Goal: Information Seeking & Learning: Learn about a topic

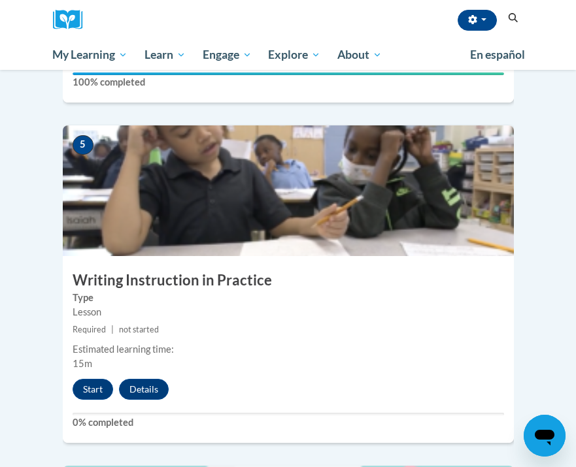
scroll to position [1629, 0]
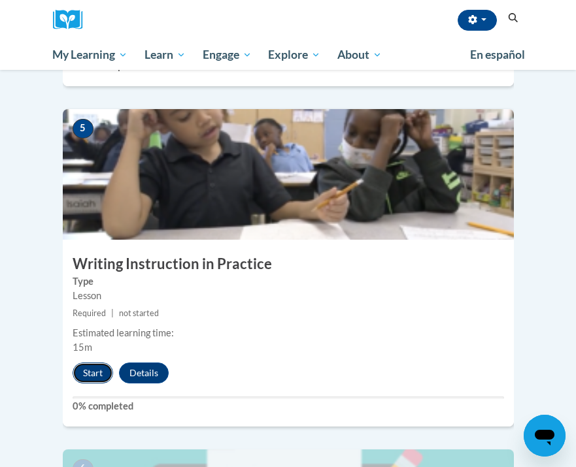
click at [79, 363] on button "Start" at bounding box center [93, 373] width 41 height 21
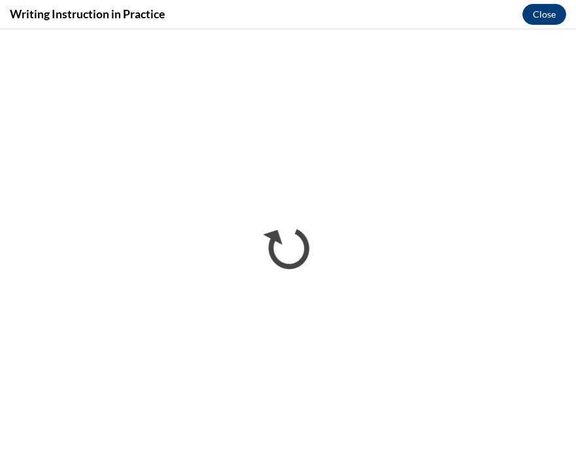
scroll to position [0, 0]
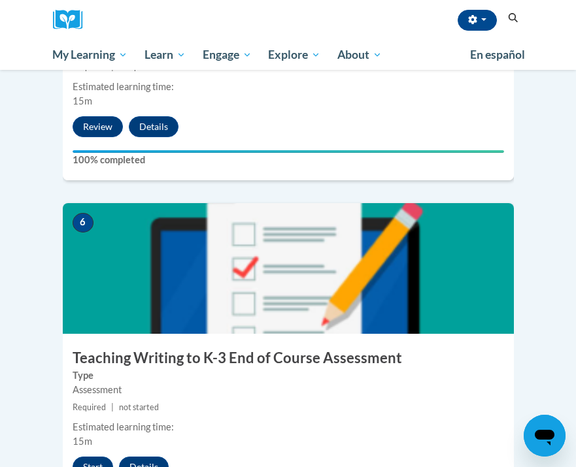
scroll to position [1887, 0]
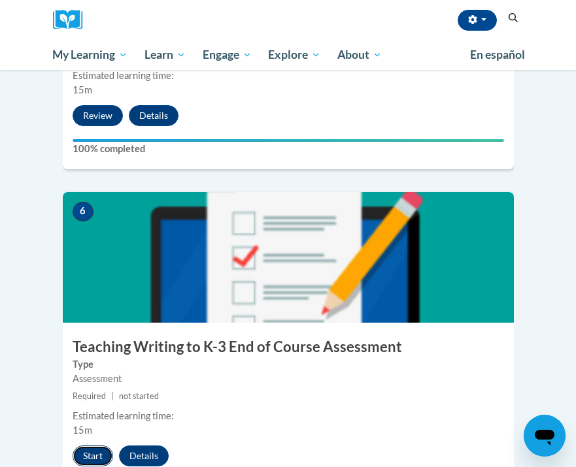
click at [86, 446] on button "Start" at bounding box center [93, 456] width 41 height 21
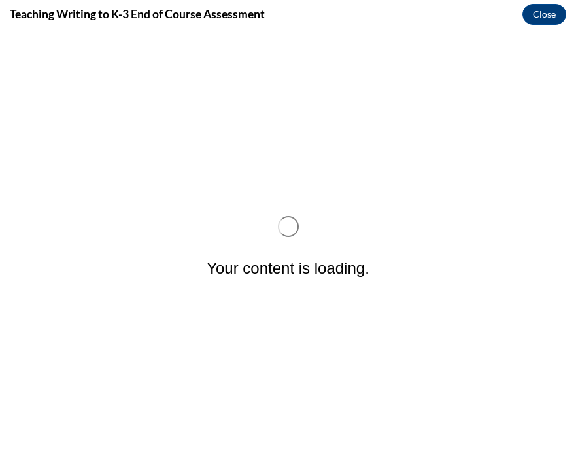
scroll to position [0, 0]
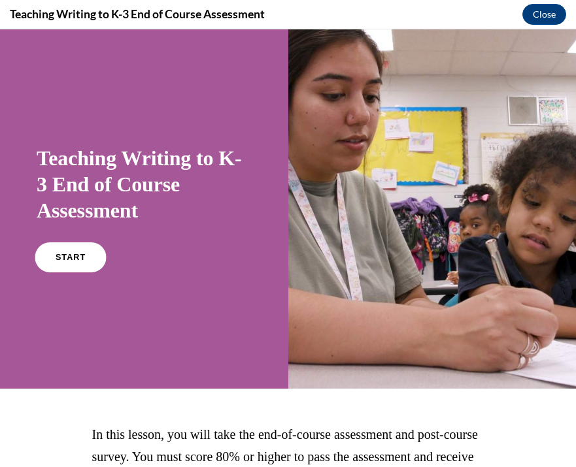
click at [67, 263] on link "START" at bounding box center [70, 257] width 71 height 30
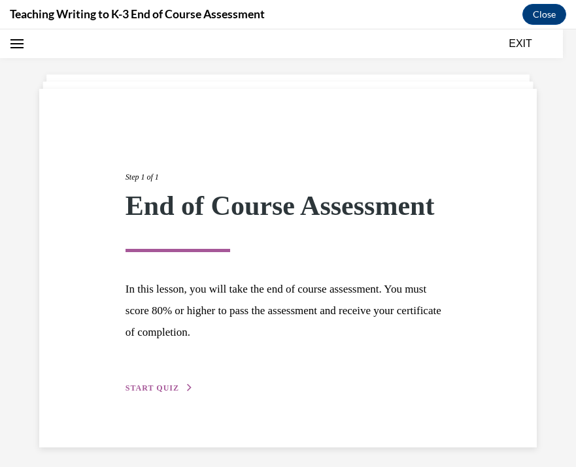
scroll to position [46, 0]
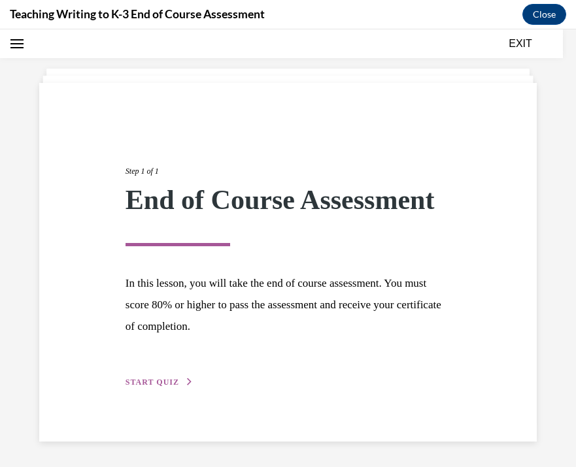
click at [172, 382] on span "START QUIZ" at bounding box center [152, 382] width 54 height 9
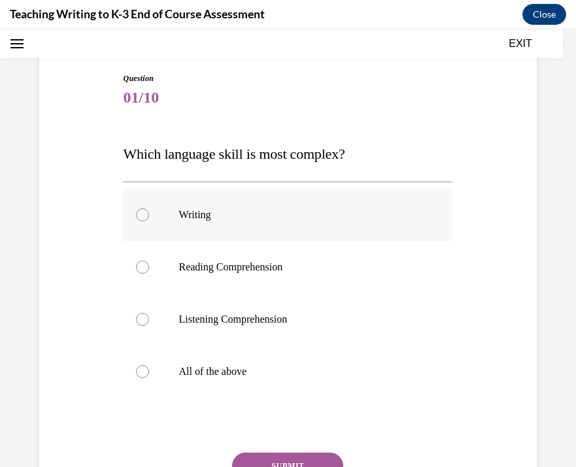
scroll to position [112, 0]
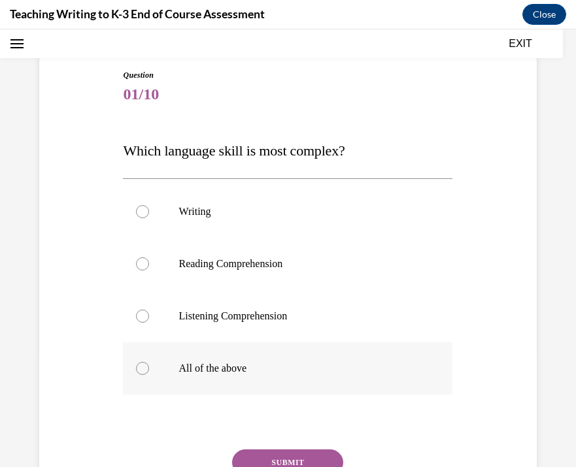
click at [239, 380] on label "All of the above" at bounding box center [287, 368] width 329 height 52
click at [149, 375] on input "All of the above" at bounding box center [142, 368] width 13 height 13
radio input "true"
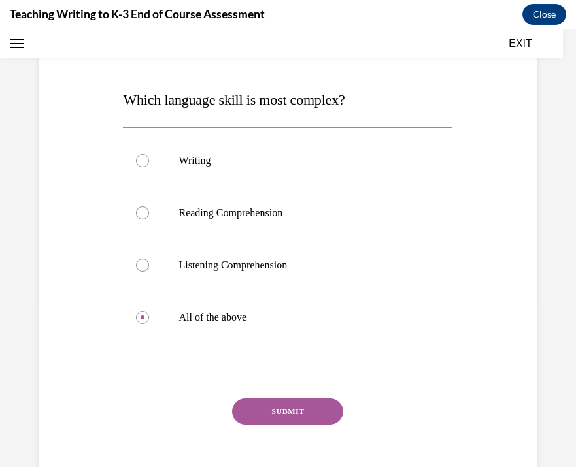
click at [278, 408] on button "SUBMIT" at bounding box center [287, 412] width 111 height 26
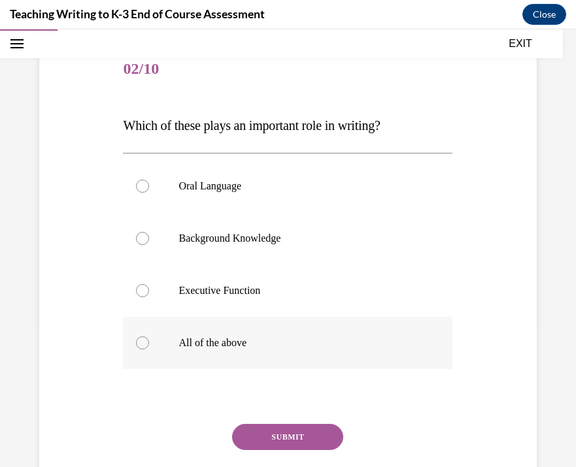
scroll to position [139, 0]
click at [293, 337] on p "All of the above" at bounding box center [298, 342] width 241 height 13
click at [149, 337] on input "All of the above" at bounding box center [142, 342] width 13 height 13
radio input "true"
click at [295, 433] on button "SUBMIT" at bounding box center [287, 437] width 111 height 26
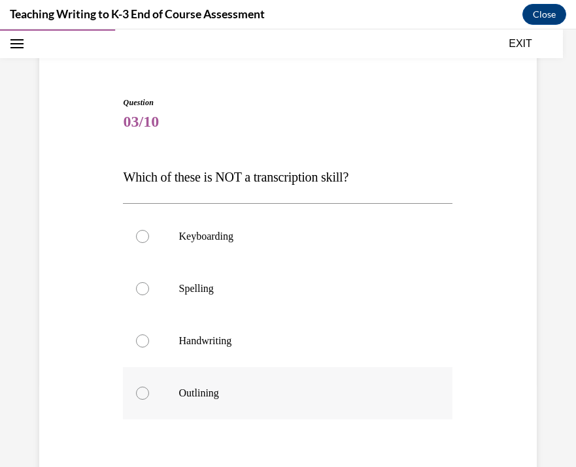
scroll to position [68, 0]
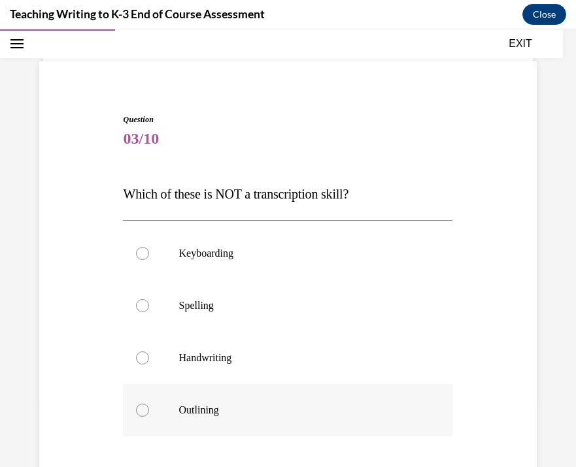
click at [278, 395] on label "Outlining" at bounding box center [287, 410] width 329 height 52
click at [149, 404] on input "Outlining" at bounding box center [142, 410] width 13 height 13
radio input "true"
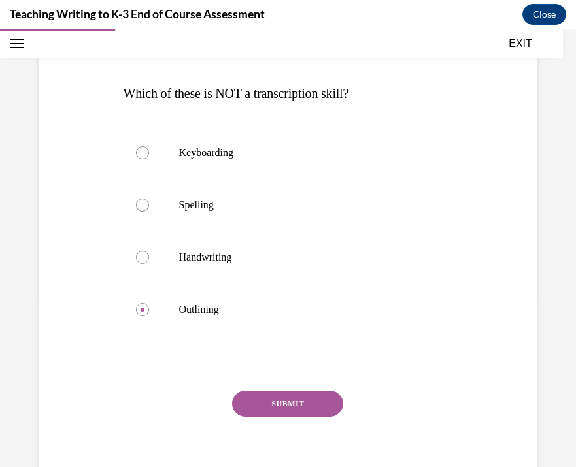
click at [288, 396] on button "SUBMIT" at bounding box center [287, 404] width 111 height 26
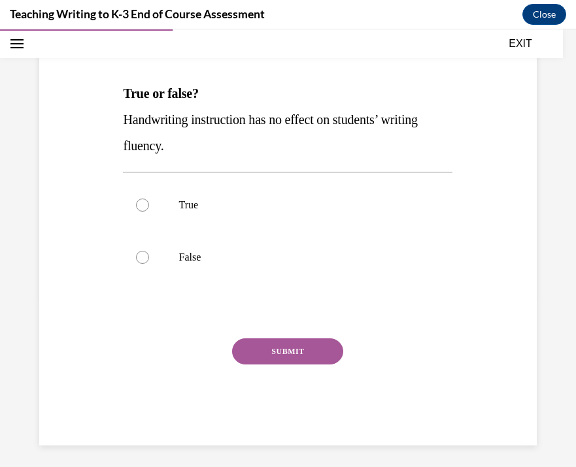
scroll to position [145, 0]
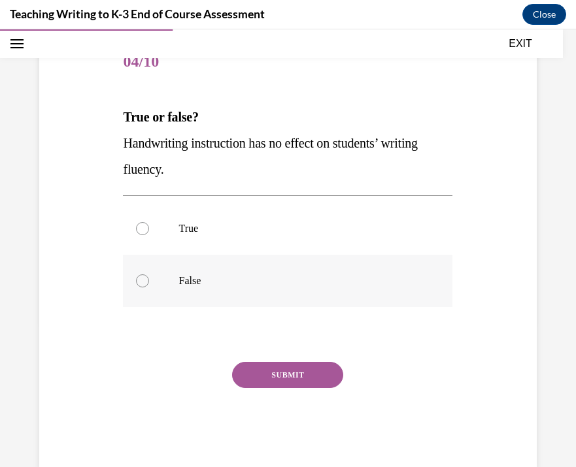
click at [293, 278] on p "False" at bounding box center [298, 281] width 241 height 13
click at [149, 278] on input "False" at bounding box center [142, 281] width 13 height 13
radio input "true"
click at [294, 378] on button "SUBMIT" at bounding box center [287, 375] width 111 height 26
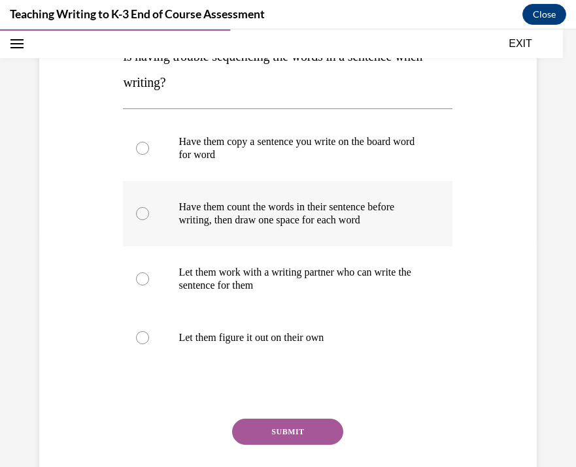
scroll to position [239, 0]
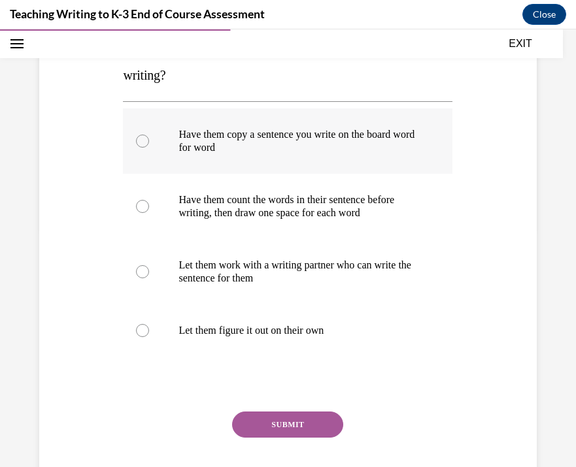
click at [358, 161] on label "Have them copy a sentence you write on the board word for word" at bounding box center [287, 140] width 329 height 65
click at [149, 148] on input "Have them copy a sentence you write on the board word for word" at bounding box center [142, 141] width 13 height 13
radio input "true"
click at [299, 422] on button "SUBMIT" at bounding box center [287, 425] width 111 height 26
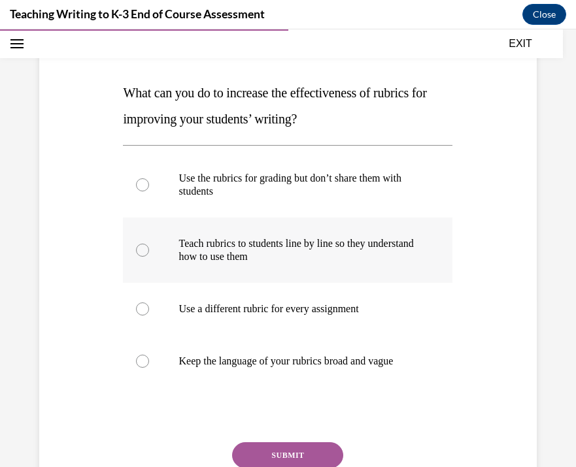
scroll to position [174, 0]
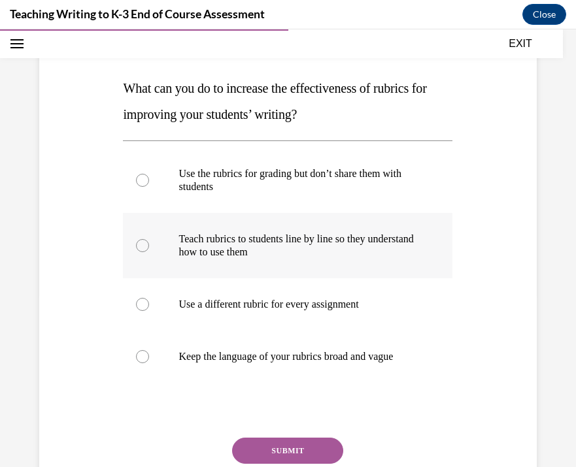
click at [376, 229] on label "Teach rubrics to students line by line so they understand how to use them" at bounding box center [287, 245] width 329 height 65
click at [149, 239] on input "Teach rubrics to students line by line so they understand how to use them" at bounding box center [142, 245] width 13 height 13
radio input "true"
click at [286, 441] on button "SUBMIT" at bounding box center [287, 451] width 111 height 26
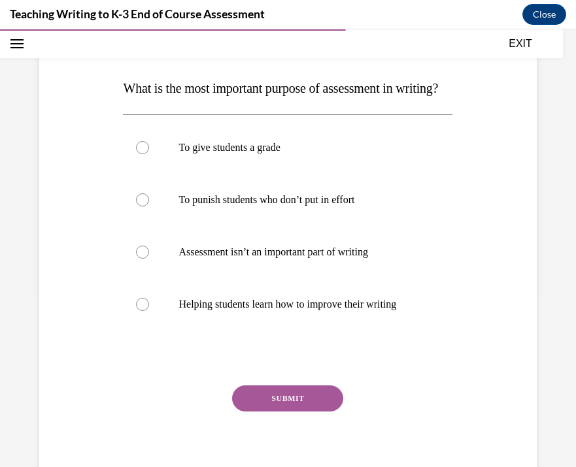
scroll to position [146, 0]
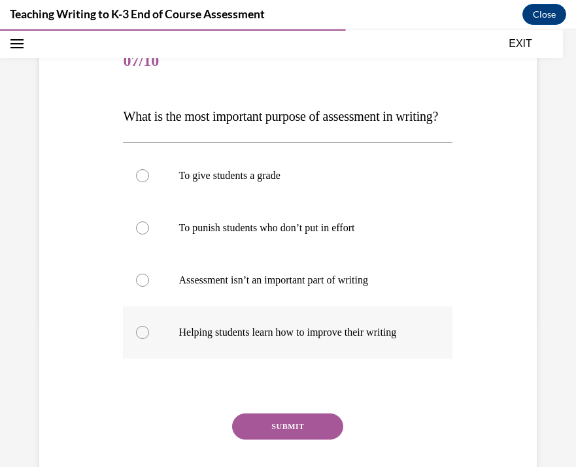
click at [289, 339] on p "Helping students learn how to improve their writing" at bounding box center [298, 332] width 241 height 13
click at [149, 339] on input "Helping students learn how to improve their writing" at bounding box center [142, 332] width 13 height 13
radio input "true"
click at [282, 440] on button "SUBMIT" at bounding box center [287, 427] width 111 height 26
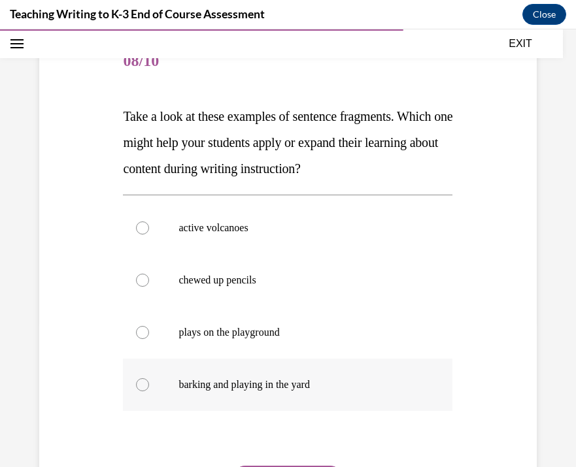
click at [340, 380] on p "barking and playing in the yard" at bounding box center [298, 384] width 241 height 13
click at [149, 380] on input "barking and playing in the yard" at bounding box center [142, 384] width 13 height 13
radio input "true"
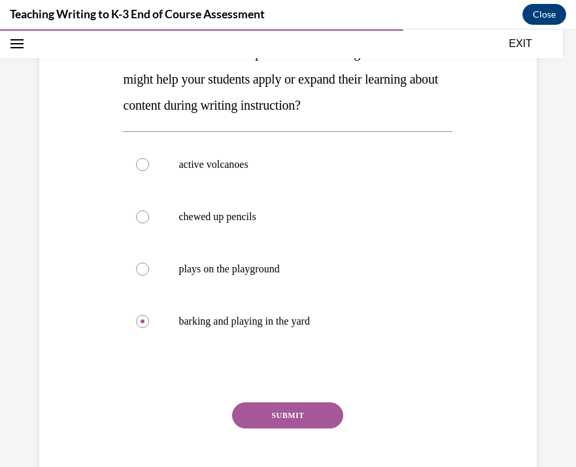
click at [318, 408] on button "SUBMIT" at bounding box center [287, 416] width 111 height 26
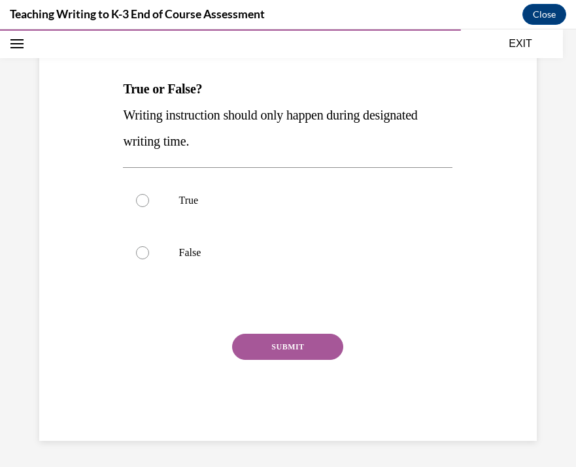
scroll to position [145, 0]
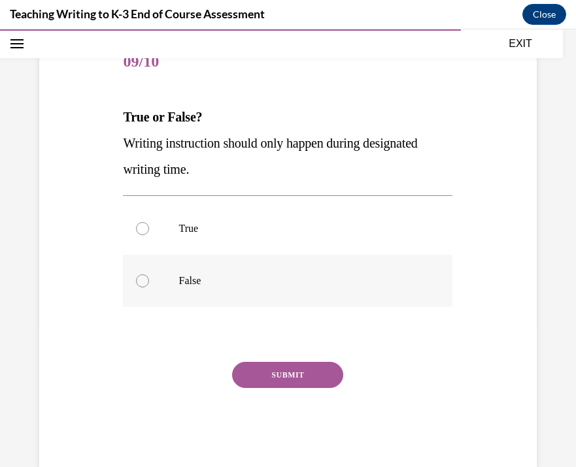
click at [354, 284] on p "False" at bounding box center [298, 281] width 241 height 13
click at [149, 284] on input "False" at bounding box center [142, 281] width 13 height 13
radio input "true"
click at [314, 371] on button "SUBMIT" at bounding box center [287, 375] width 111 height 26
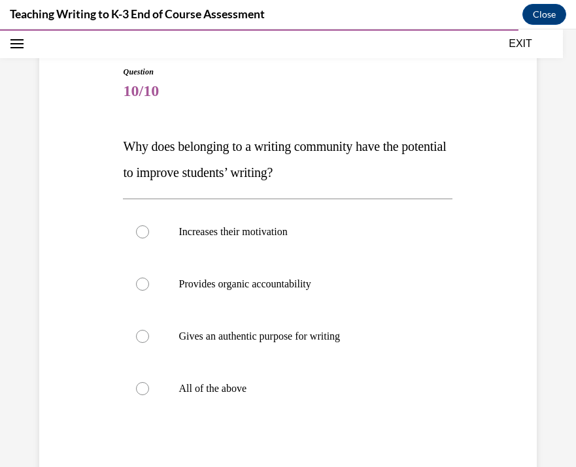
scroll to position [113, 0]
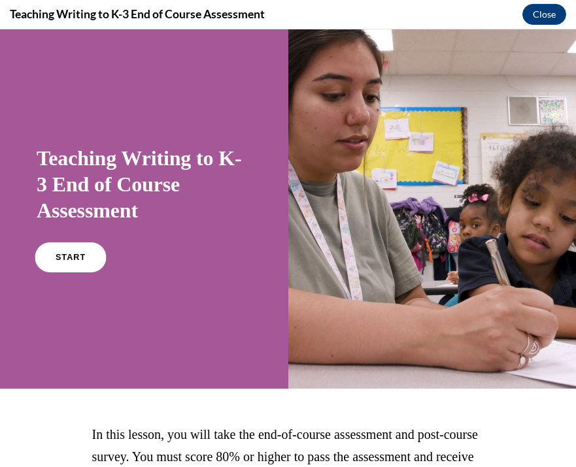
click at [70, 264] on link "START" at bounding box center [70, 257] width 71 height 30
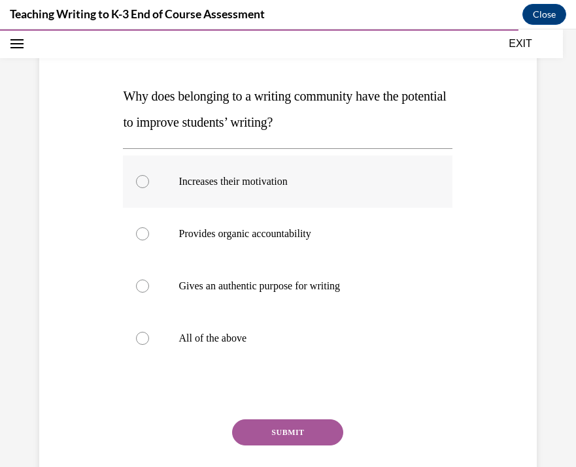
scroll to position [175, 0]
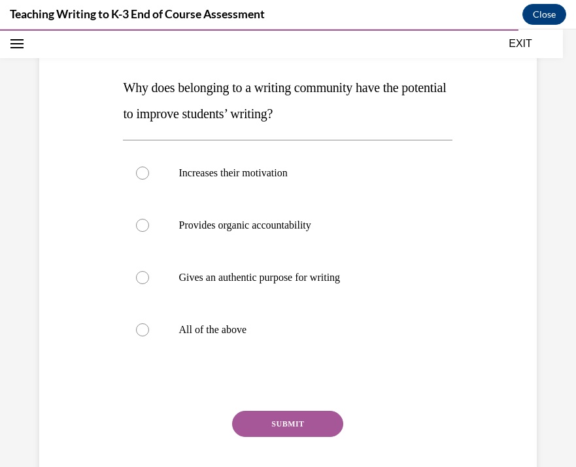
click at [253, 363] on div "Question 10/10 Why does belonging to a writing community have the potential to …" at bounding box center [287, 262] width 329 height 511
click at [256, 335] on p "All of the above" at bounding box center [298, 330] width 241 height 13
click at [149, 335] on input "All of the above" at bounding box center [142, 330] width 13 height 13
radio input "true"
click at [261, 403] on div "Question 10/10 Why does belonging to a writing community have the potential to …" at bounding box center [287, 262] width 329 height 511
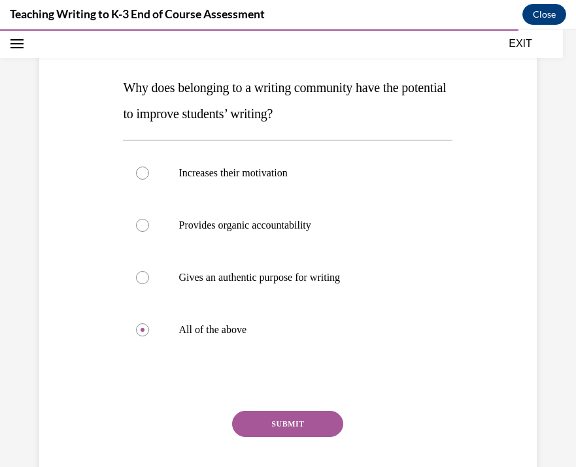
click at [261, 417] on button "SUBMIT" at bounding box center [287, 424] width 111 height 26
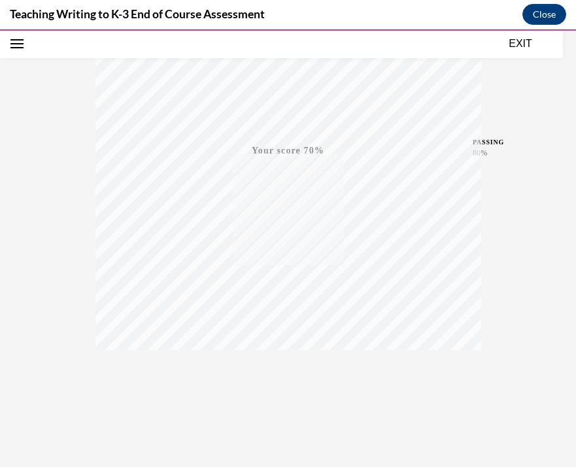
scroll to position [232, 0]
click at [284, 381] on icon "button" at bounding box center [288, 387] width 46 height 14
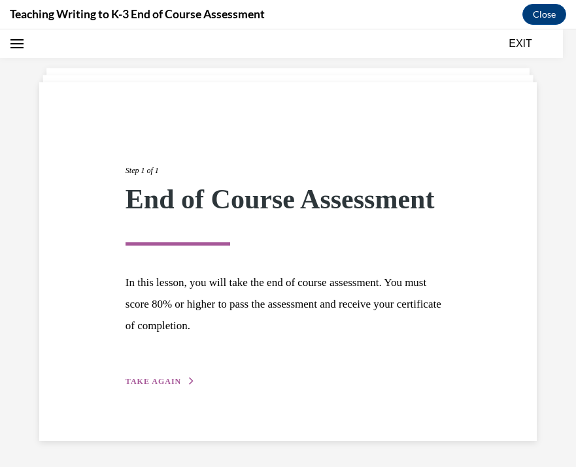
scroll to position [46, 0]
click at [159, 384] on span "TAKE AGAIN" at bounding box center [153, 382] width 56 height 9
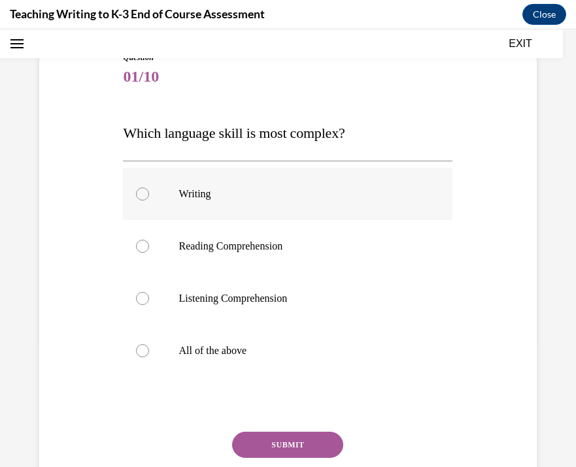
scroll to position [132, 0]
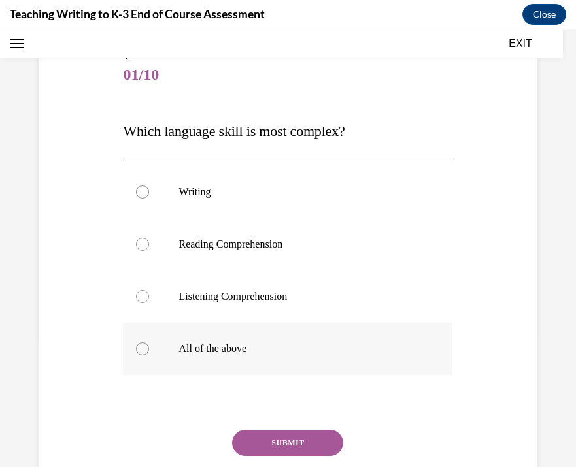
click at [259, 347] on p "All of the above" at bounding box center [298, 348] width 241 height 13
click at [149, 347] on input "All of the above" at bounding box center [142, 348] width 13 height 13
radio input "true"
click at [264, 436] on button "SUBMIT" at bounding box center [287, 443] width 111 height 26
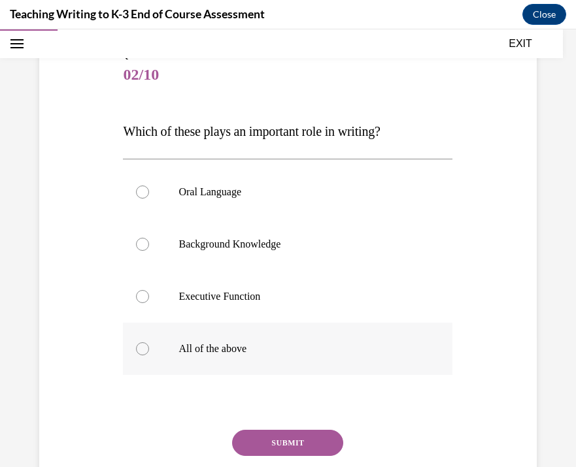
click at [283, 333] on label "All of the above" at bounding box center [287, 349] width 329 height 52
click at [149, 342] on input "All of the above" at bounding box center [142, 348] width 13 height 13
radio input "true"
click at [278, 431] on button "SUBMIT" at bounding box center [287, 443] width 111 height 26
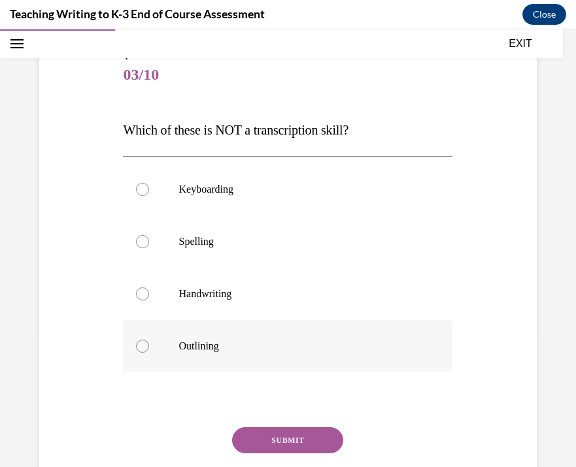
click at [284, 335] on label "Outlining" at bounding box center [287, 346] width 329 height 52
click at [149, 340] on input "Outlining" at bounding box center [142, 346] width 13 height 13
radio input "true"
click at [284, 425] on div "Question 03/10 Which of these is NOT a transcription skill? Keyboarding Spellin…" at bounding box center [287, 292] width 329 height 485
click at [284, 434] on button "SUBMIT" at bounding box center [287, 440] width 111 height 26
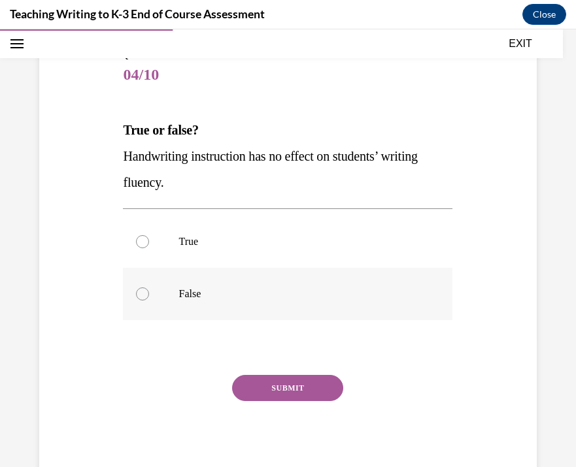
scroll to position [173, 0]
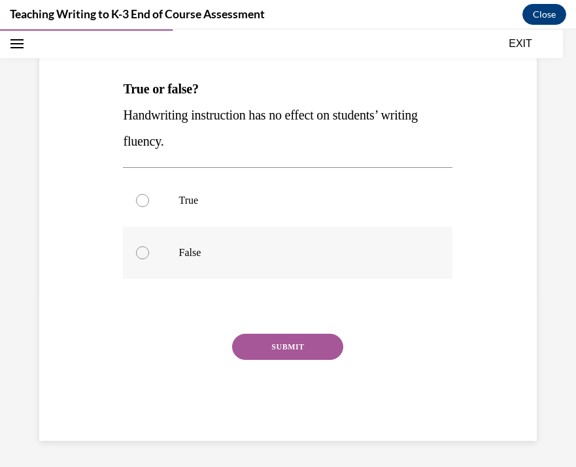
click at [325, 242] on label "False" at bounding box center [287, 253] width 329 height 52
click at [149, 246] on input "False" at bounding box center [142, 252] width 13 height 13
radio input "true"
click at [297, 342] on button "SUBMIT" at bounding box center [287, 347] width 111 height 26
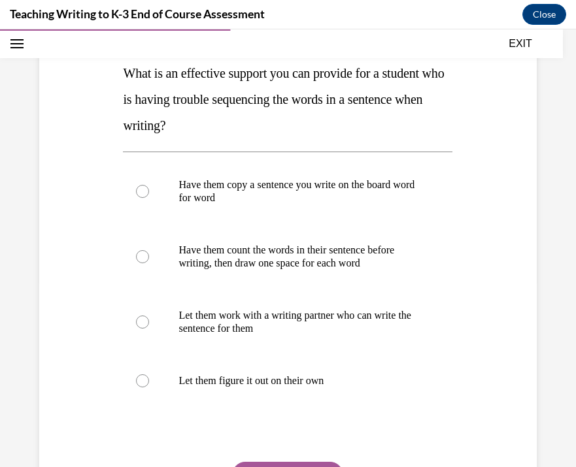
scroll to position [190, 0]
click at [348, 192] on p "Have them copy a sentence you write on the board word for word" at bounding box center [298, 191] width 241 height 26
click at [149, 192] on input "Have them copy a sentence you write on the board word for word" at bounding box center [142, 190] width 13 height 13
radio input "true"
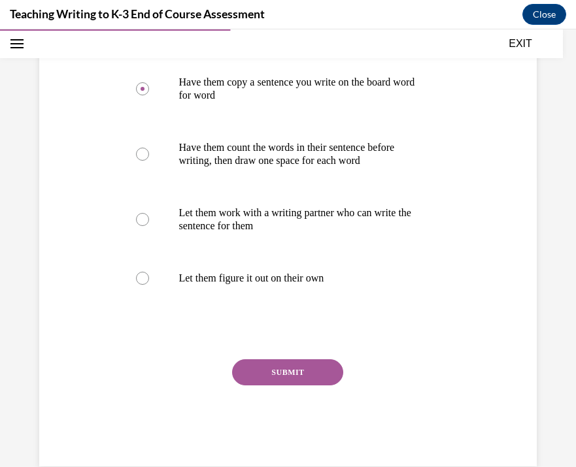
scroll to position [296, 0]
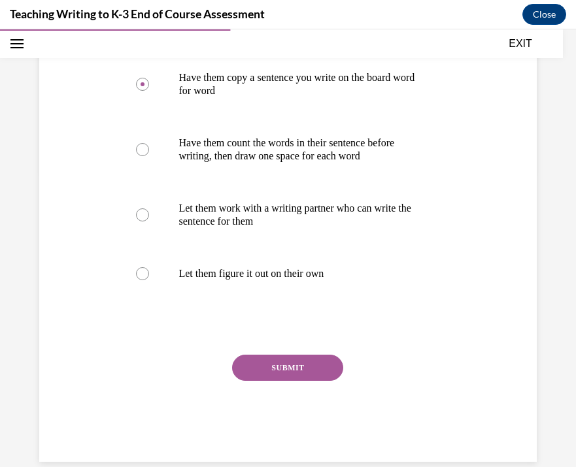
click at [303, 376] on button "SUBMIT" at bounding box center [287, 368] width 111 height 26
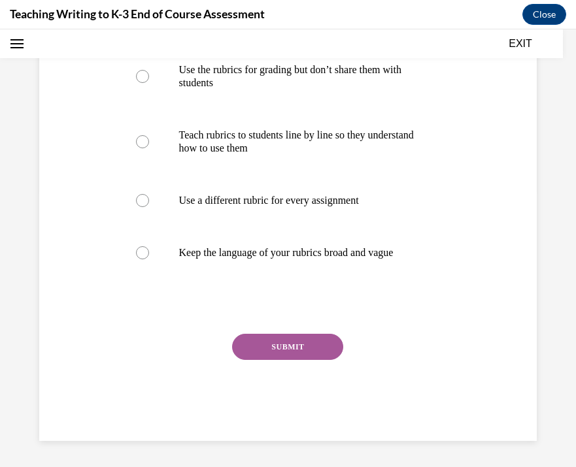
scroll to position [0, 0]
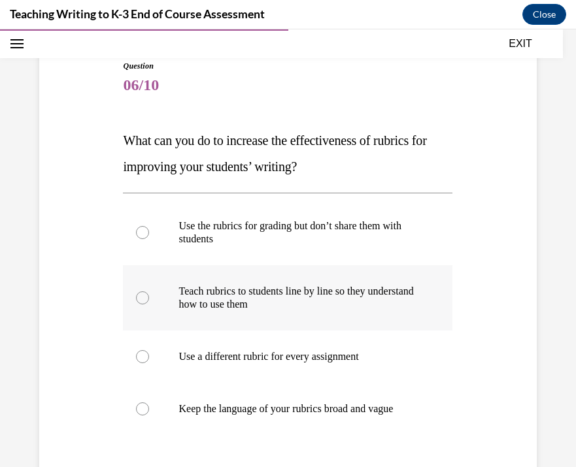
click at [339, 287] on p "Teach rubrics to students line by line so they understand how to use them" at bounding box center [298, 298] width 241 height 26
click at [149, 292] on input "Teach rubrics to students line by line so they understand how to use them" at bounding box center [142, 298] width 13 height 13
radio input "true"
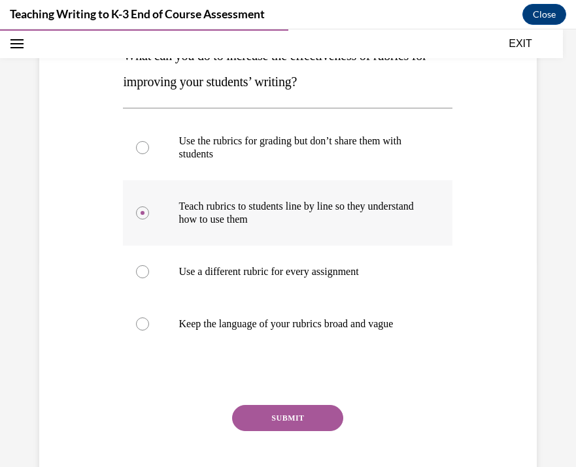
scroll to position [224, 0]
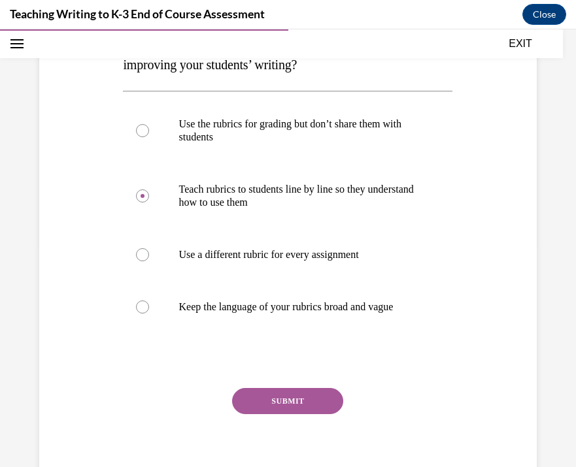
click at [299, 396] on button "SUBMIT" at bounding box center [287, 401] width 111 height 26
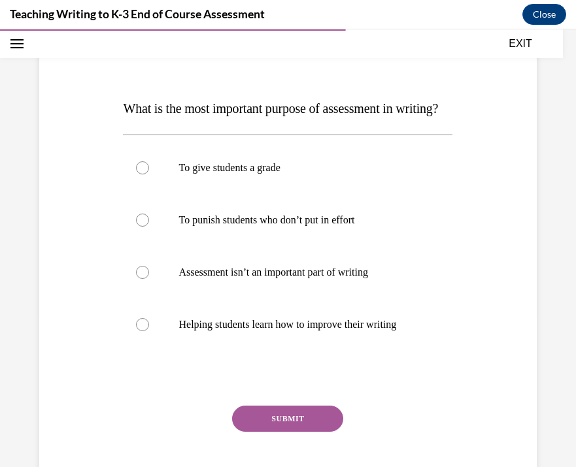
scroll to position [154, 0]
click at [311, 342] on label "Helping students learn how to improve their writing" at bounding box center [287, 324] width 329 height 52
click at [149, 331] on input "Helping students learn how to improve their writing" at bounding box center [142, 324] width 13 height 13
radio input "true"
click at [296, 431] on button "SUBMIT" at bounding box center [287, 418] width 111 height 26
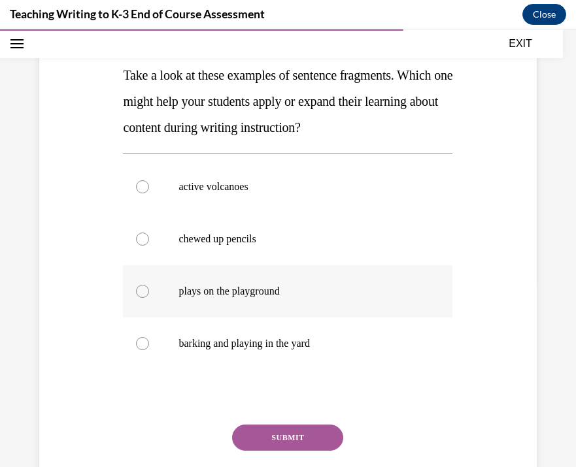
scroll to position [190, 0]
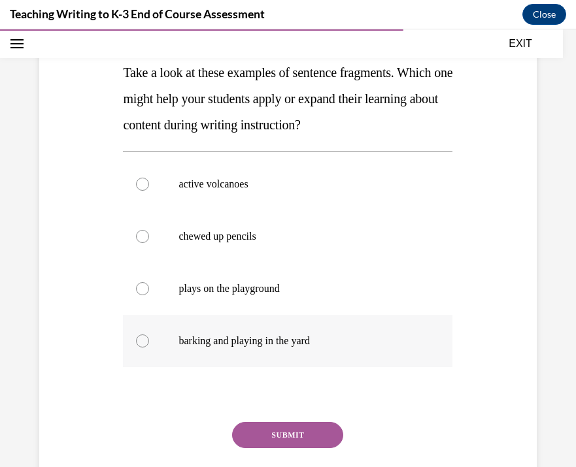
click at [340, 335] on p "barking and playing in the yard" at bounding box center [298, 341] width 241 height 13
click at [149, 335] on input "barking and playing in the yard" at bounding box center [142, 341] width 13 height 13
radio input "true"
click at [310, 438] on button "SUBMIT" at bounding box center [287, 435] width 111 height 26
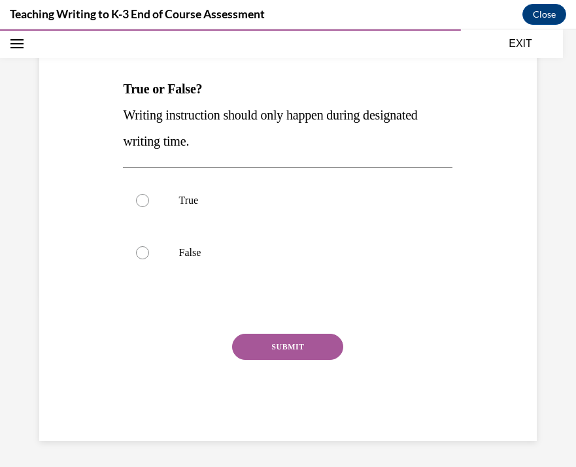
scroll to position [145, 0]
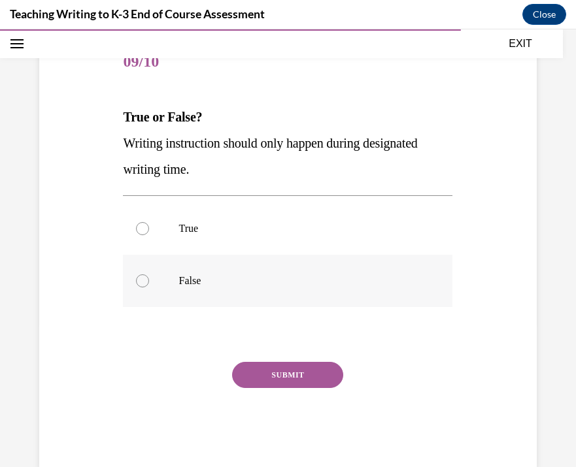
click at [325, 292] on label "False" at bounding box center [287, 281] width 329 height 52
click at [149, 288] on input "False" at bounding box center [142, 281] width 13 height 13
radio input "true"
click at [303, 376] on button "SUBMIT" at bounding box center [287, 375] width 111 height 26
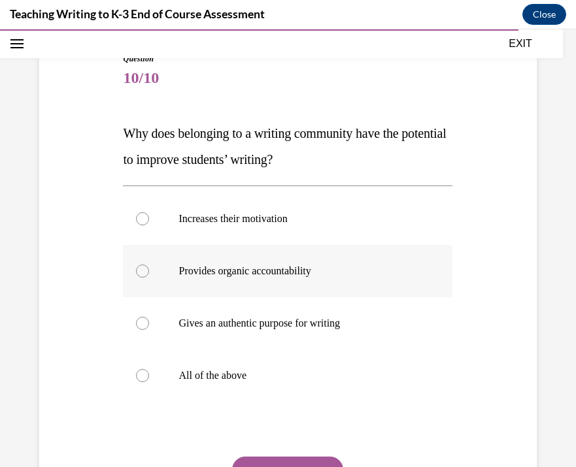
scroll to position [134, 0]
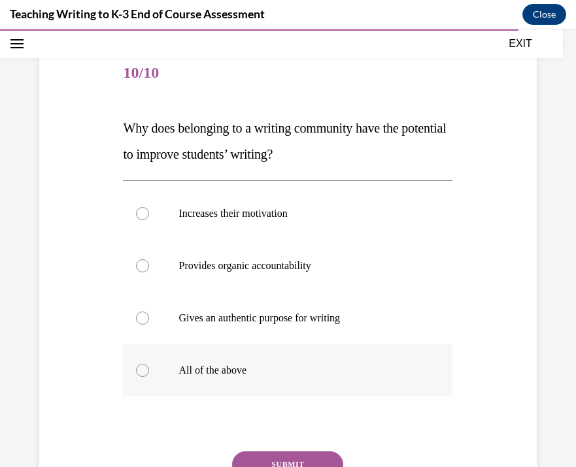
click at [282, 371] on p "All of the above" at bounding box center [298, 370] width 241 height 13
click at [149, 371] on input "All of the above" at bounding box center [142, 370] width 13 height 13
radio input "true"
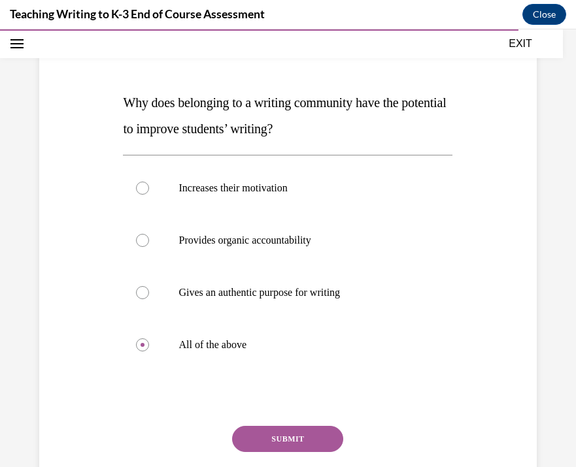
click at [283, 431] on button "SUBMIT" at bounding box center [287, 439] width 111 height 26
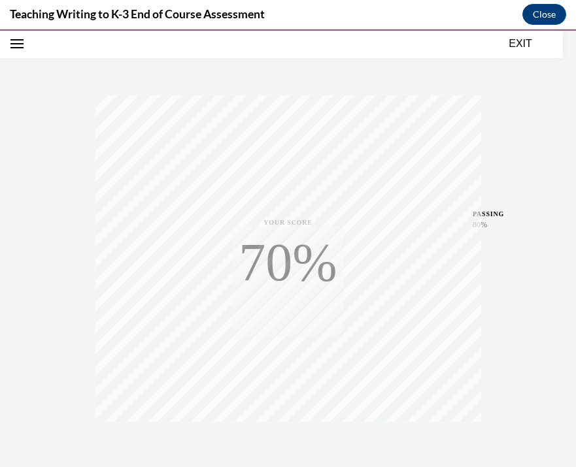
scroll to position [232, 0]
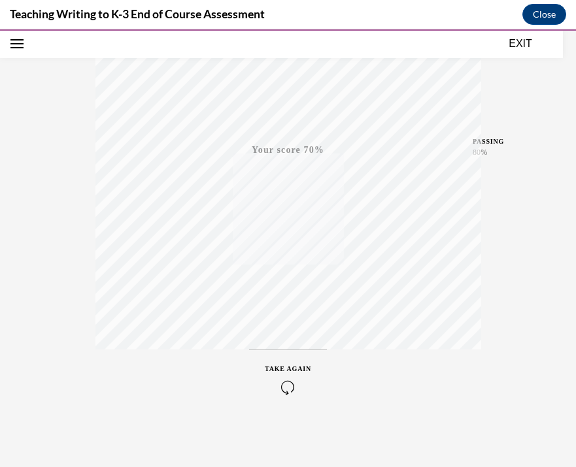
click at [290, 379] on div "TAKE AGAIN" at bounding box center [288, 379] width 46 height 31
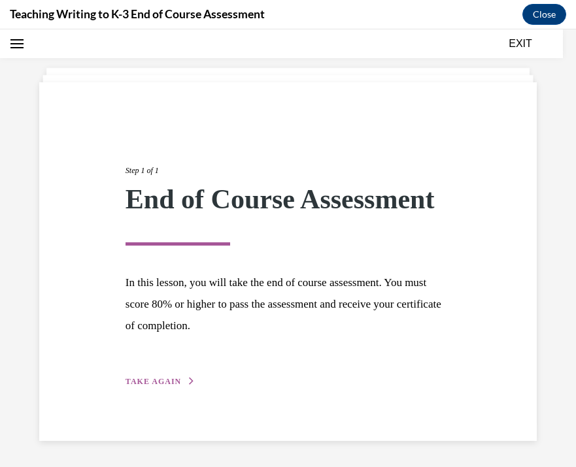
scroll to position [46, 0]
click at [168, 373] on div "Step 1 of 1 End of Course Assessment In this lesson, you will take the end of c…" at bounding box center [288, 262] width 344 height 254
click at [170, 386] on span "TAKE AGAIN" at bounding box center [153, 382] width 56 height 9
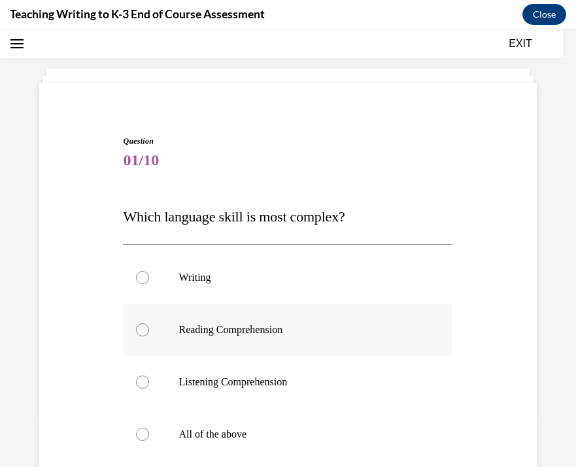
scroll to position [94, 0]
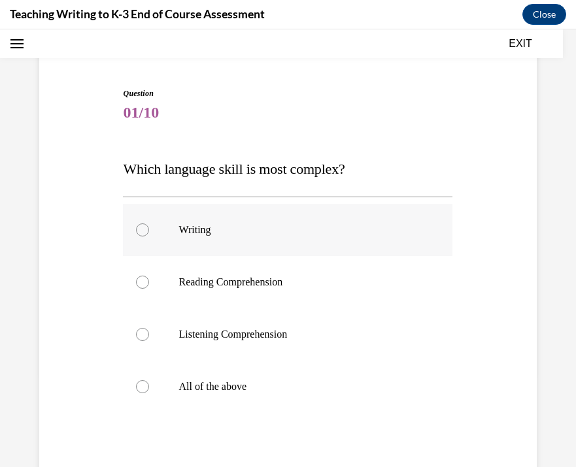
click at [212, 255] on label "Writing" at bounding box center [287, 230] width 329 height 52
click at [149, 237] on input "Writing" at bounding box center [142, 230] width 13 height 13
radio input "true"
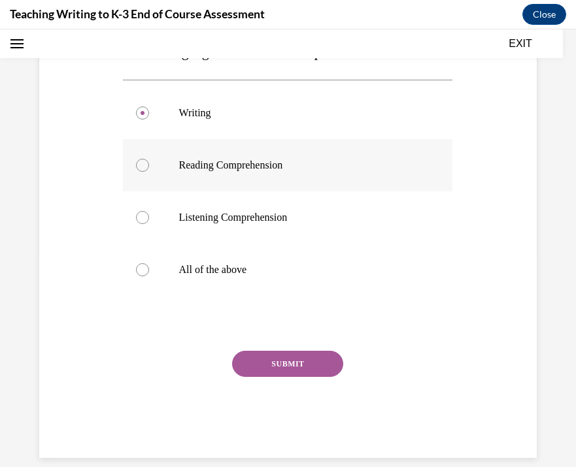
scroll to position [222, 0]
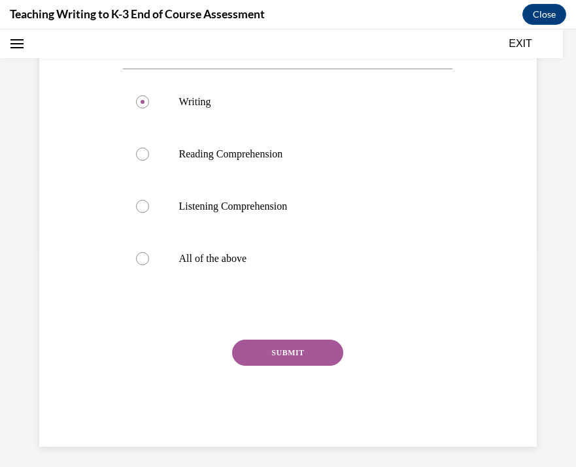
click at [254, 349] on button "SUBMIT" at bounding box center [287, 353] width 111 height 26
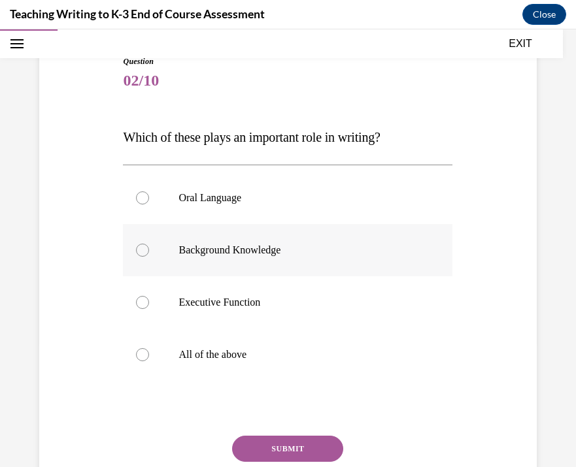
scroll to position [132, 0]
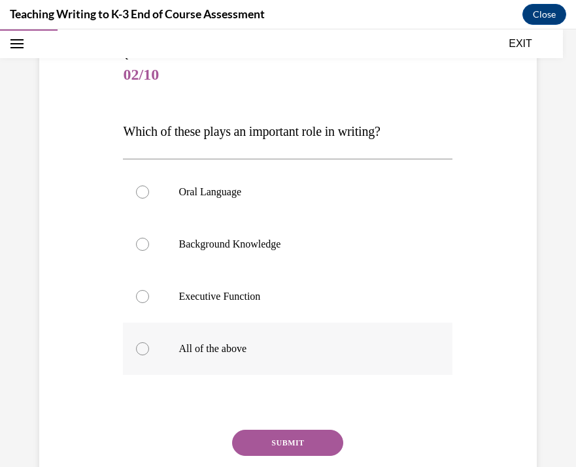
click at [255, 343] on p "All of the above" at bounding box center [298, 348] width 241 height 13
click at [149, 343] on input "All of the above" at bounding box center [142, 348] width 13 height 13
radio input "true"
click at [256, 432] on button "SUBMIT" at bounding box center [287, 443] width 111 height 26
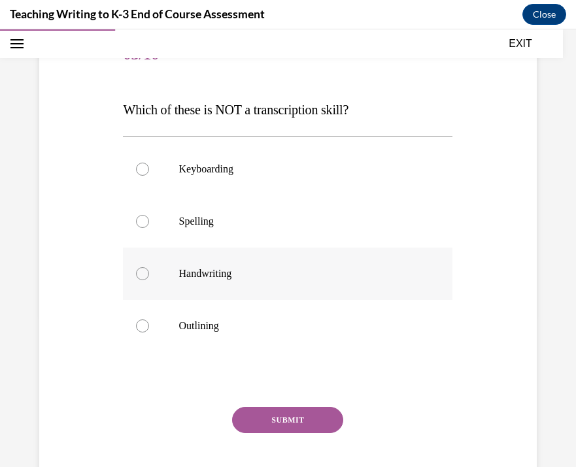
scroll to position [159, 0]
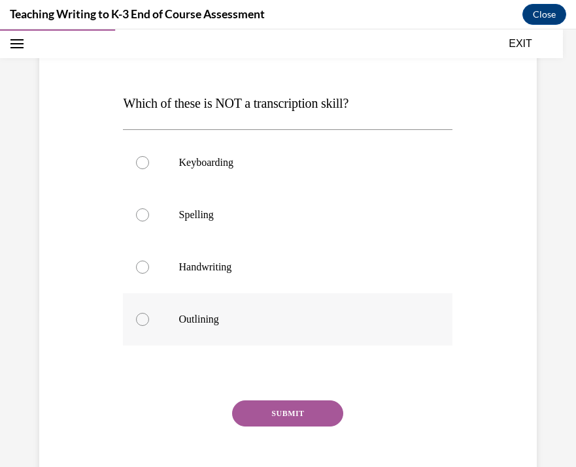
click at [258, 308] on label "Outlining" at bounding box center [287, 319] width 329 height 52
click at [149, 313] on input "Outlining" at bounding box center [142, 319] width 13 height 13
radio input "true"
click at [276, 220] on p "Spelling" at bounding box center [298, 214] width 241 height 13
click at [149, 220] on input "Spelling" at bounding box center [142, 214] width 13 height 13
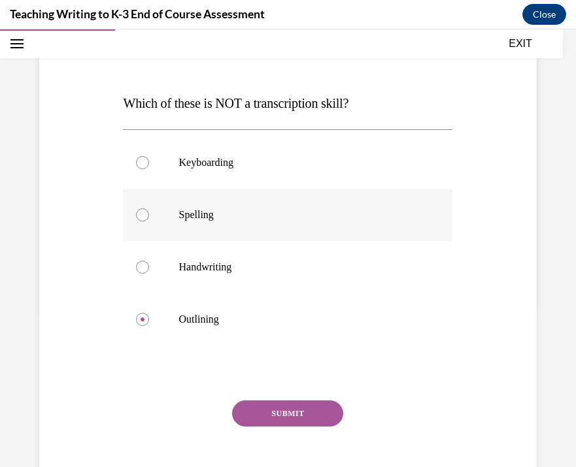
radio input "true"
click at [287, 171] on label "Keyboarding" at bounding box center [287, 163] width 329 height 52
click at [149, 169] on input "Keyboarding" at bounding box center [142, 162] width 13 height 13
radio input "true"
click at [267, 406] on button "SUBMIT" at bounding box center [287, 414] width 111 height 26
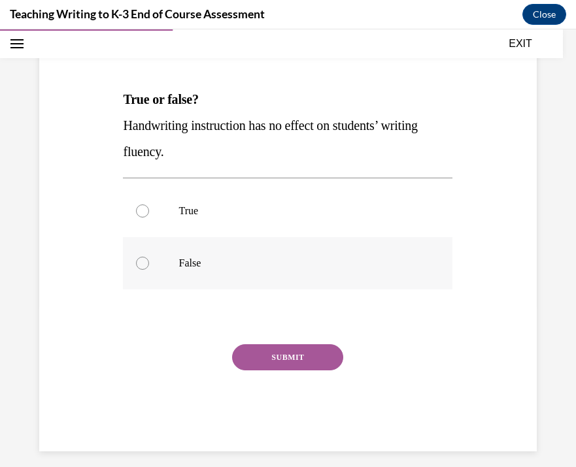
scroll to position [165, 0]
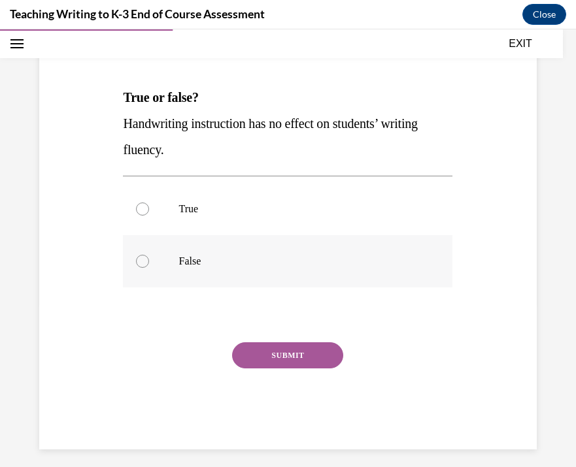
click at [295, 267] on p "False" at bounding box center [298, 261] width 241 height 13
click at [149, 267] on input "False" at bounding box center [142, 261] width 13 height 13
radio input "true"
click at [287, 351] on button "SUBMIT" at bounding box center [287, 355] width 111 height 26
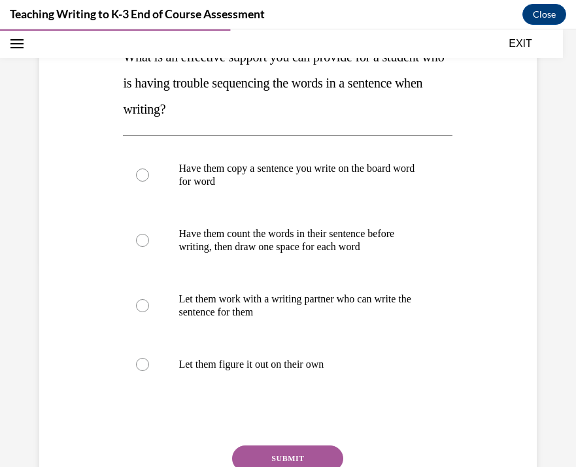
scroll to position [210, 0]
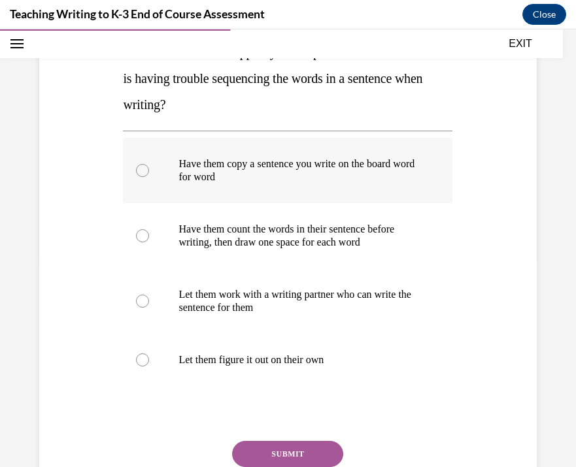
click at [345, 186] on label "Have them copy a sentence you write on the board word for word" at bounding box center [287, 170] width 329 height 65
click at [149, 177] on input "Have them copy a sentence you write on the board word for word" at bounding box center [142, 170] width 13 height 13
radio input "true"
click at [334, 230] on p "Have them count the words in their sentence before writing, then draw one space…" at bounding box center [298, 236] width 241 height 26
click at [149, 230] on input "Have them count the words in their sentence before writing, then draw one space…" at bounding box center [142, 235] width 13 height 13
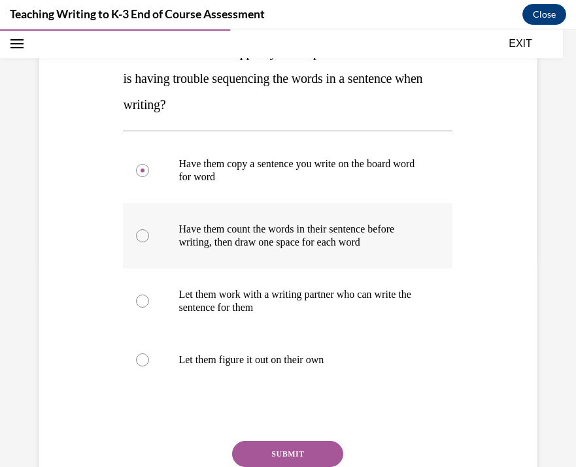
radio input "true"
click at [301, 443] on button "SUBMIT" at bounding box center [287, 454] width 111 height 26
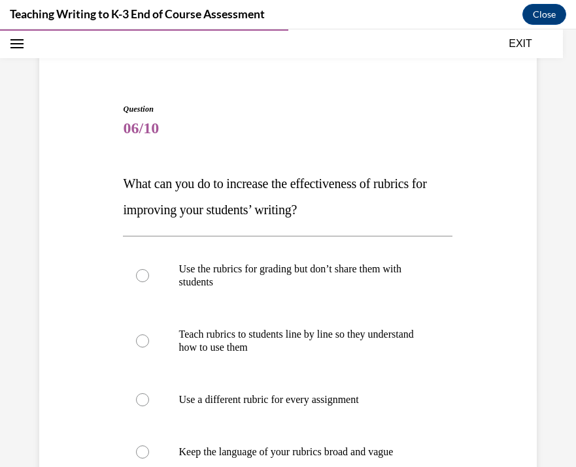
scroll to position [150, 0]
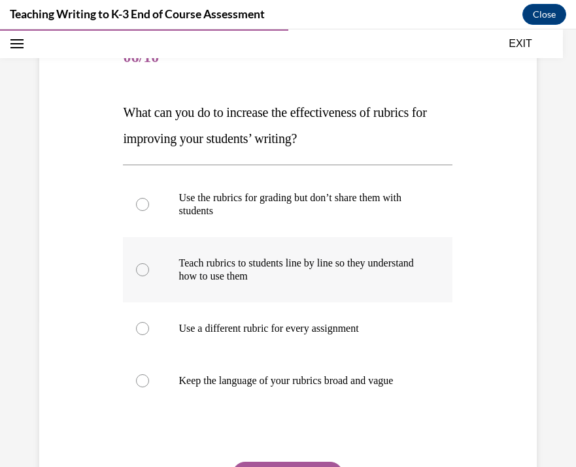
click at [312, 282] on p "Teach rubrics to students line by line so they understand how to use them" at bounding box center [298, 270] width 241 height 26
click at [149, 276] on input "Teach rubrics to students line by line so they understand how to use them" at bounding box center [142, 269] width 13 height 13
radio input "true"
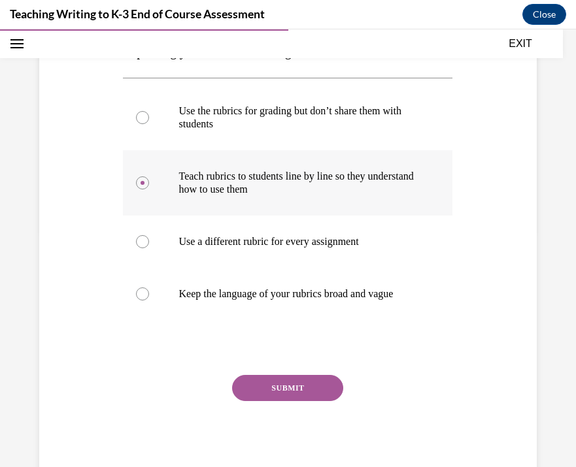
scroll to position [241, 0]
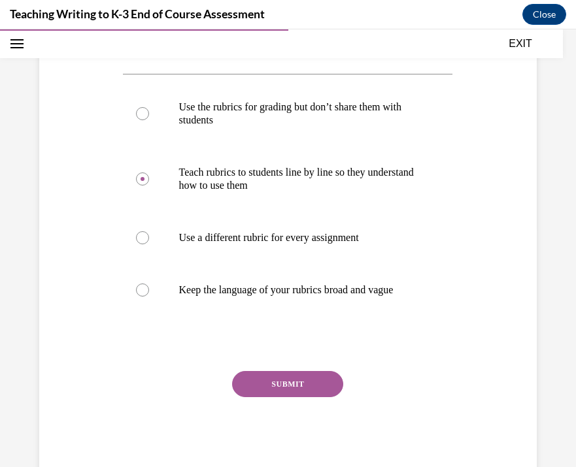
click at [292, 376] on button "SUBMIT" at bounding box center [287, 384] width 111 height 26
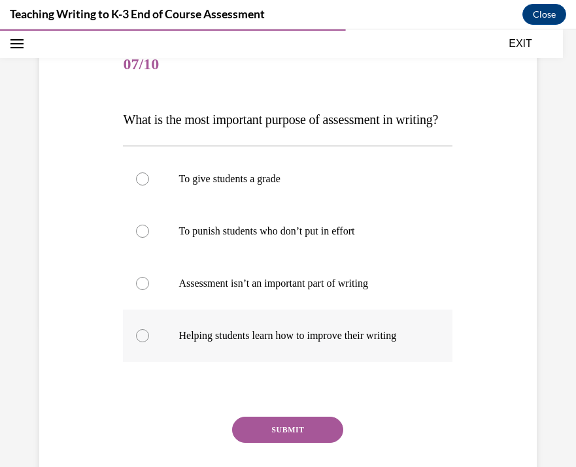
scroll to position [144, 0]
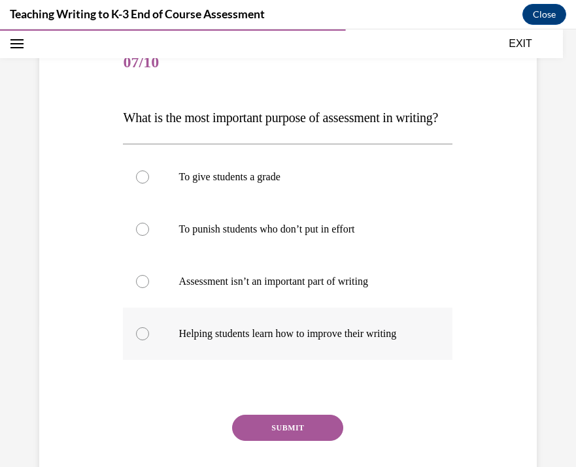
click at [292, 367] on div "To give students a grade To punish students who don’t put in effort Assessment …" at bounding box center [287, 255] width 329 height 223
click at [292, 360] on label "Helping students learn how to improve their writing" at bounding box center [287, 334] width 329 height 52
click at [149, 341] on input "Helping students learn how to improve their writing" at bounding box center [142, 333] width 13 height 13
radio input "true"
click at [289, 441] on button "SUBMIT" at bounding box center [287, 428] width 111 height 26
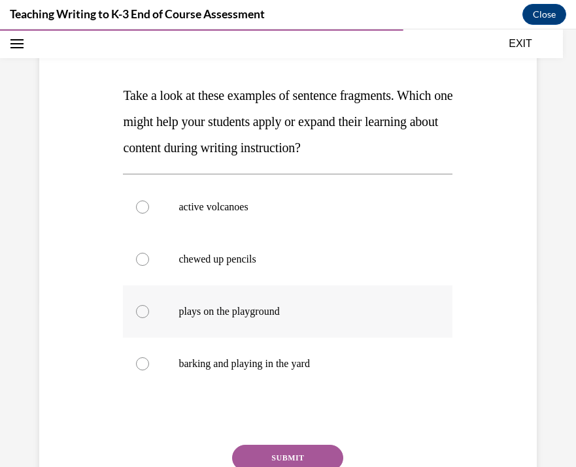
scroll to position [170, 0]
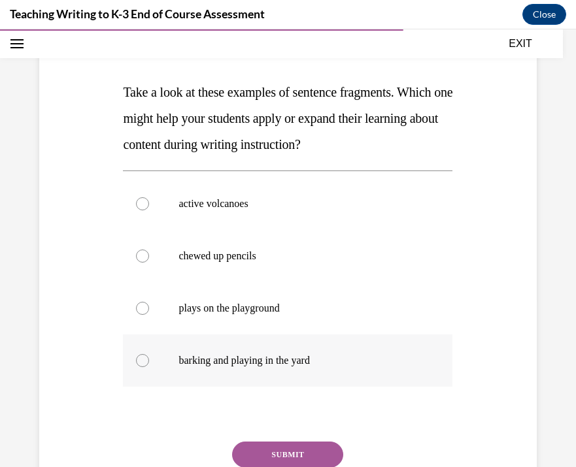
click at [300, 358] on p "barking and playing in the yard" at bounding box center [298, 360] width 241 height 13
click at [149, 358] on input "barking and playing in the yard" at bounding box center [142, 360] width 13 height 13
radio input "true"
click at [299, 454] on button "SUBMIT" at bounding box center [287, 455] width 111 height 26
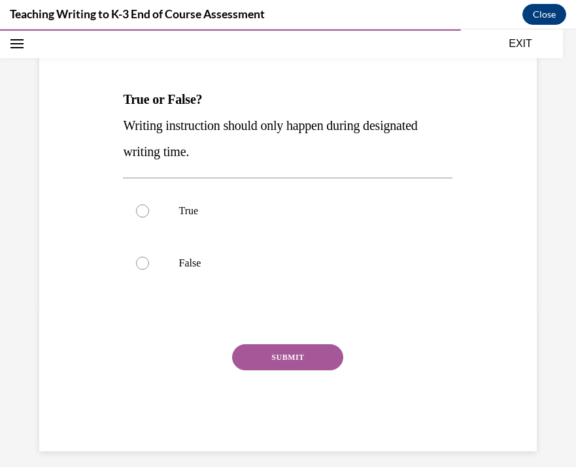
scroll to position [173, 0]
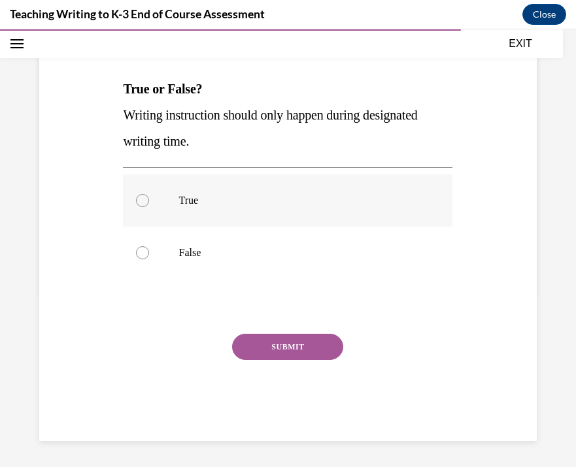
click at [319, 210] on label "True" at bounding box center [287, 201] width 329 height 52
click at [149, 207] on input "True" at bounding box center [142, 200] width 13 height 13
radio input "true"
click at [318, 242] on label "False" at bounding box center [287, 253] width 329 height 52
click at [149, 246] on input "False" at bounding box center [142, 252] width 13 height 13
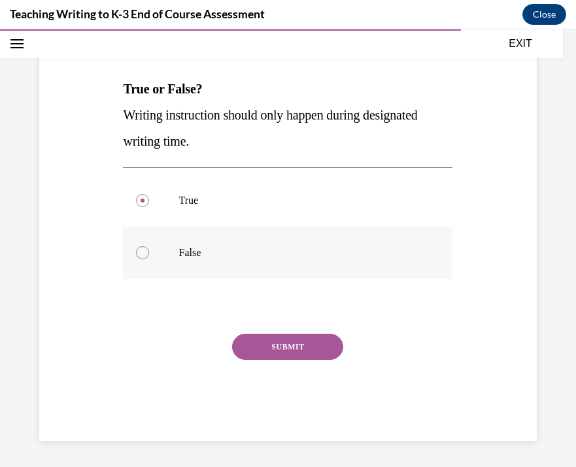
radio input "true"
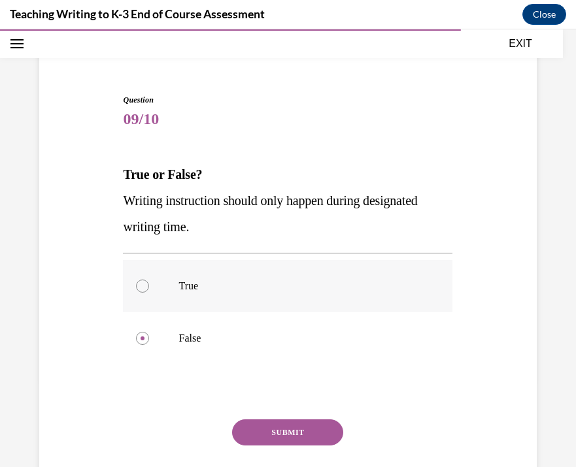
scroll to position [88, 0]
click at [296, 429] on button "SUBMIT" at bounding box center [287, 432] width 111 height 26
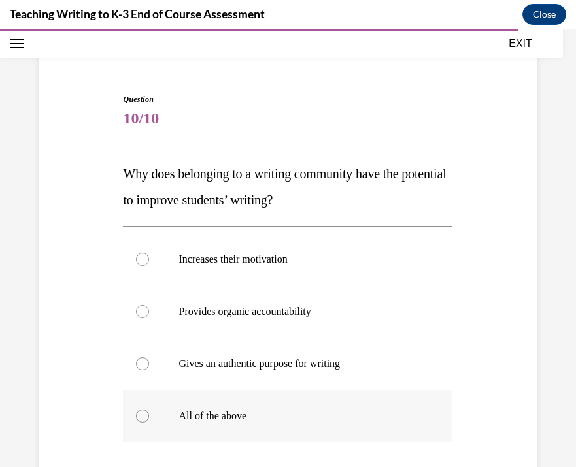
click at [327, 427] on label "All of the above" at bounding box center [287, 416] width 329 height 52
click at [149, 423] on input "All of the above" at bounding box center [142, 416] width 13 height 13
radio input "true"
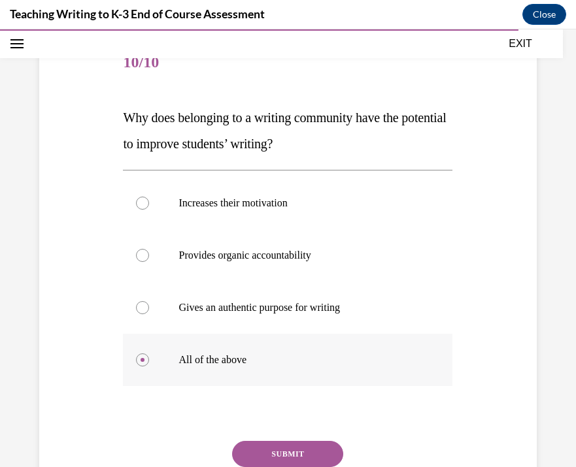
scroll to position [145, 0]
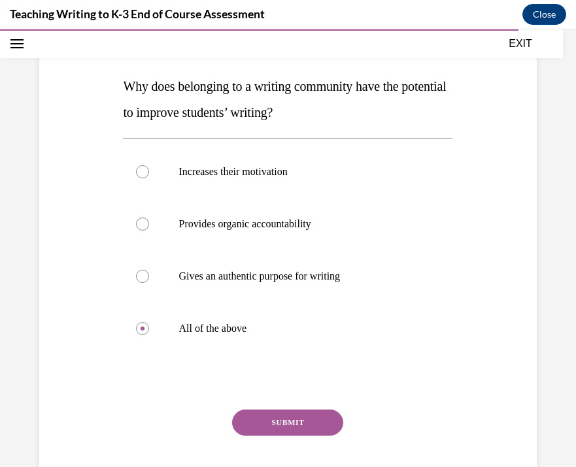
click at [297, 421] on button "SUBMIT" at bounding box center [287, 423] width 111 height 26
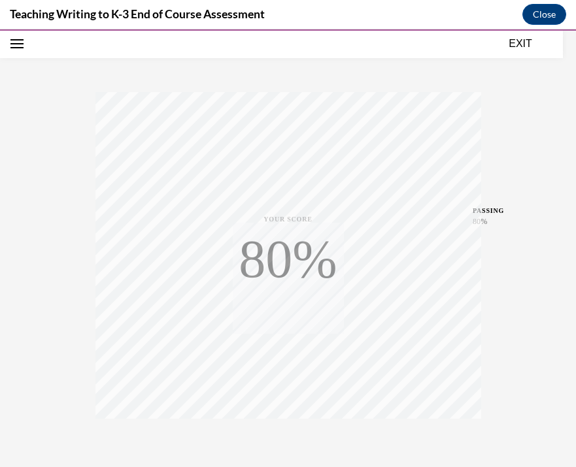
scroll to position [232, 0]
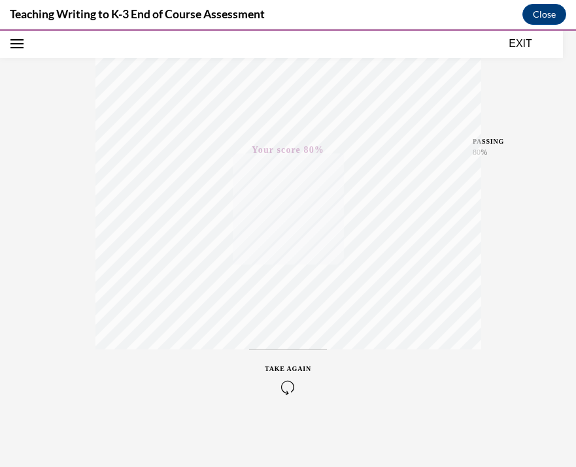
click at [522, 56] on div "EXIT" at bounding box center [281, 43] width 563 height 29
click at [522, 44] on button "EXIT" at bounding box center [520, 44] width 78 height 16
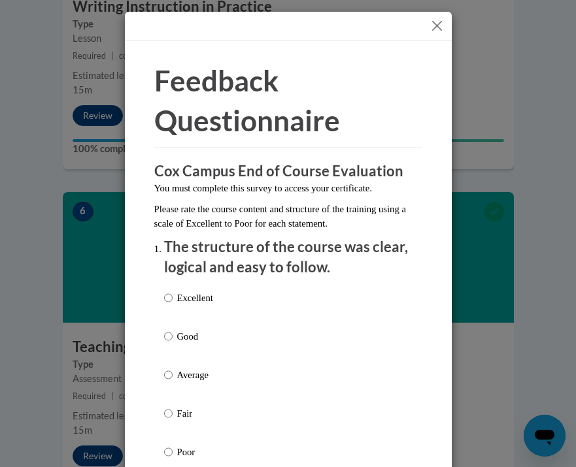
click at [201, 347] on label "Good" at bounding box center [188, 346] width 49 height 35
click at [173, 344] on input "Good" at bounding box center [168, 336] width 8 height 14
radio input "true"
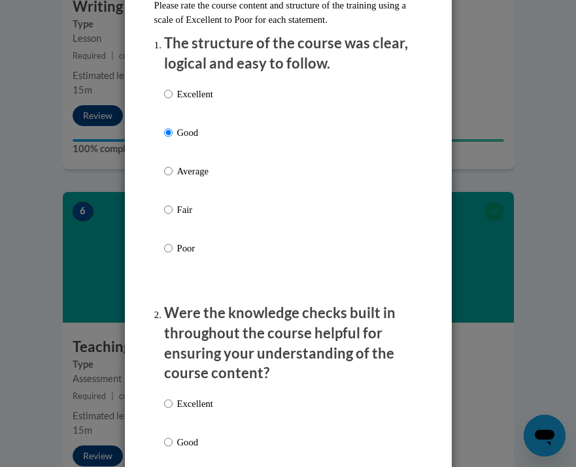
click at [198, 446] on p "Good" at bounding box center [195, 442] width 36 height 14
click at [173, 446] on input "Good" at bounding box center [168, 442] width 8 height 14
radio input "true"
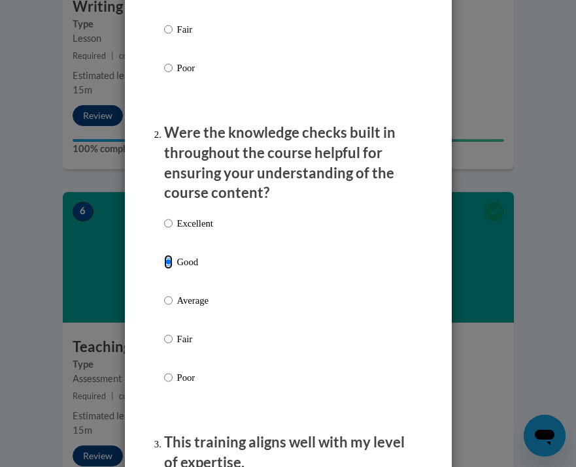
scroll to position [486, 0]
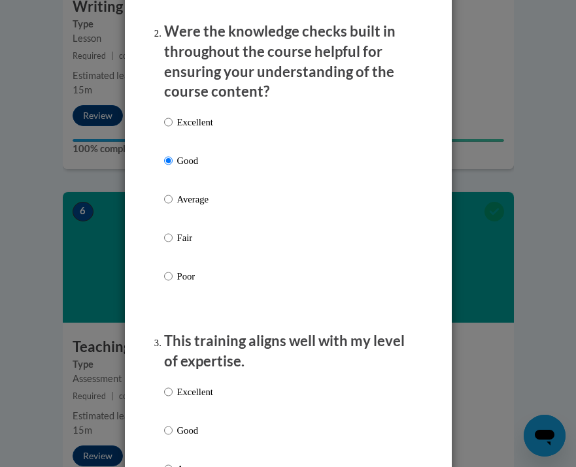
click at [194, 424] on p "Good" at bounding box center [195, 431] width 36 height 14
click at [173, 424] on input "Good" at bounding box center [168, 431] width 8 height 14
radio input "true"
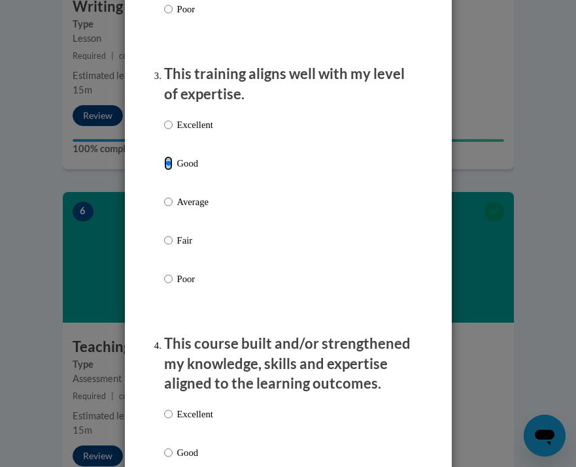
scroll to position [754, 0]
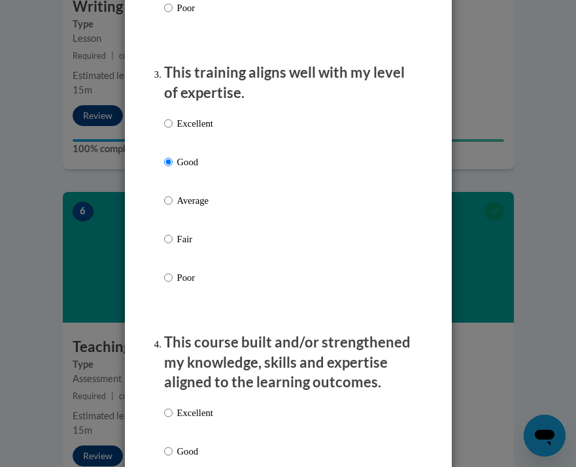
click at [187, 458] on label "Good" at bounding box center [188, 461] width 49 height 35
click at [173, 458] on input "Good" at bounding box center [168, 451] width 8 height 14
radio input "true"
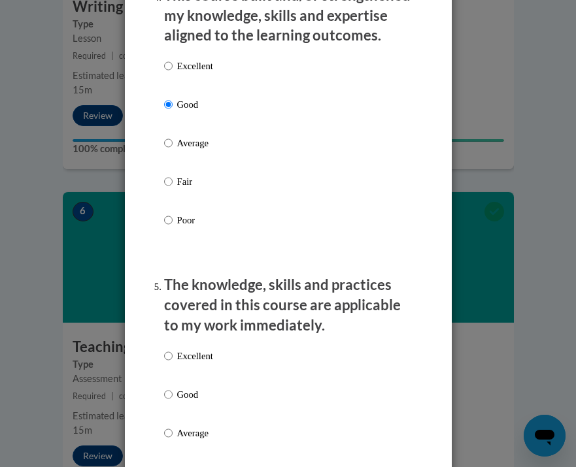
click at [186, 394] on p "Good" at bounding box center [195, 395] width 36 height 14
click at [173, 394] on input "Good" at bounding box center [168, 395] width 8 height 14
radio input "true"
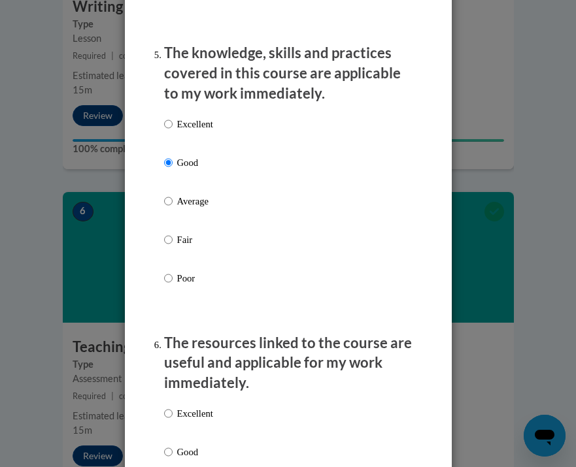
click at [192, 446] on p "Good" at bounding box center [195, 452] width 36 height 14
click at [173, 446] on input "Good" at bounding box center [168, 452] width 8 height 14
radio input "true"
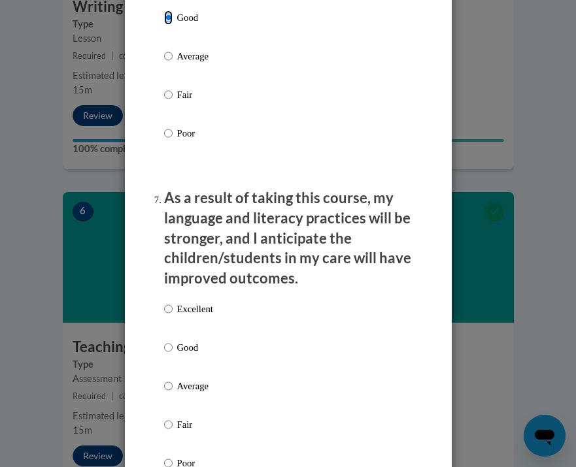
scroll to position [1803, 0]
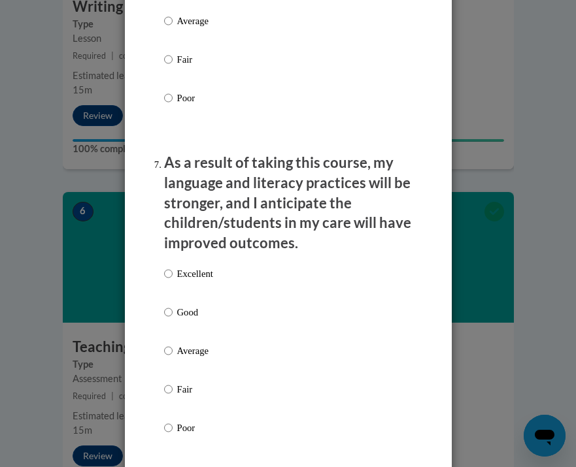
click at [192, 297] on label "Excellent" at bounding box center [188, 284] width 49 height 35
click at [173, 281] on input "Excellent" at bounding box center [168, 274] width 8 height 14
radio input "true"
click at [188, 314] on p "Good" at bounding box center [195, 312] width 36 height 14
click at [173, 314] on input "Good" at bounding box center [168, 312] width 8 height 14
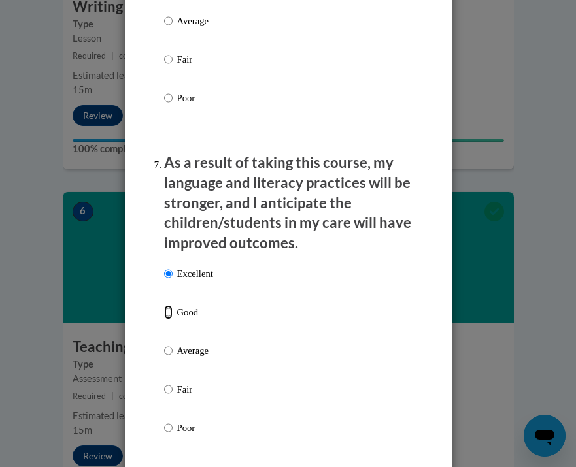
radio input "true"
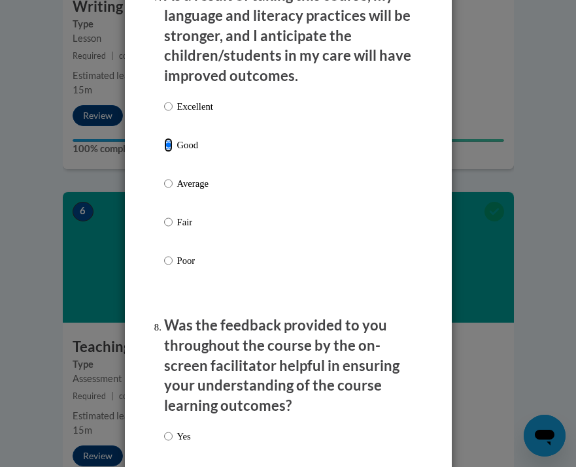
scroll to position [2072, 0]
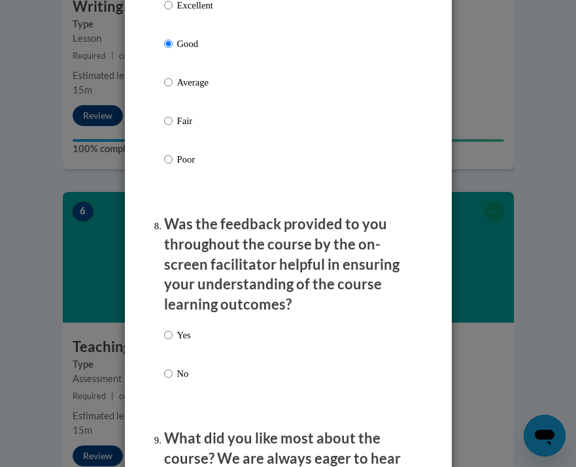
click at [173, 379] on label "No" at bounding box center [177, 384] width 27 height 35
click at [173, 379] on input "No" at bounding box center [168, 374] width 8 height 14
radio input "true"
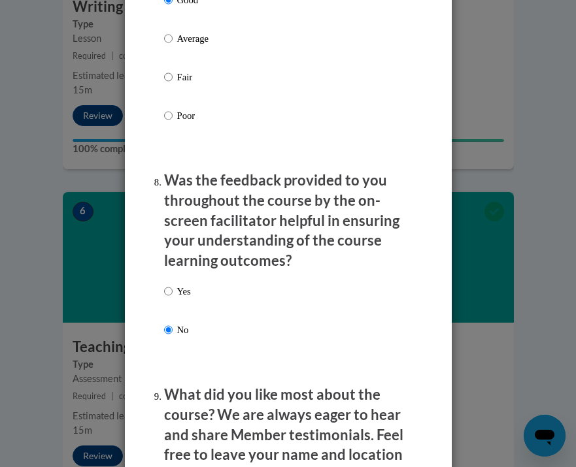
click at [176, 307] on label "Yes" at bounding box center [177, 301] width 27 height 35
click at [173, 299] on input "Yes" at bounding box center [168, 291] width 8 height 14
radio input "true"
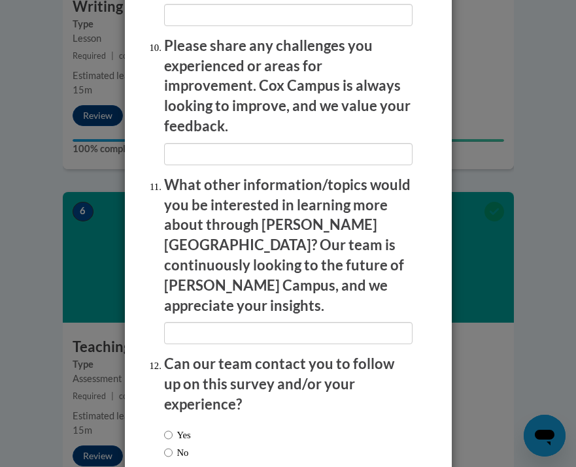
scroll to position [2635, 0]
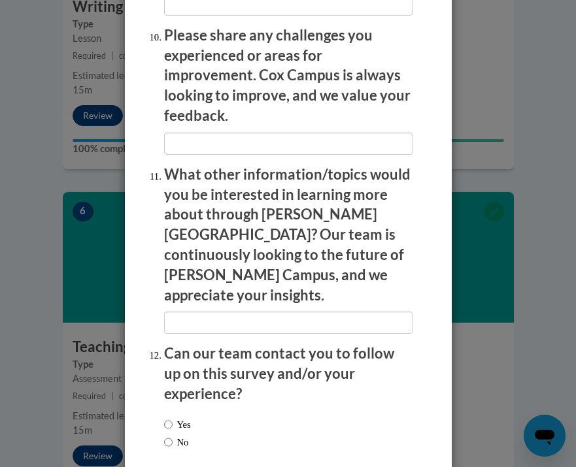
click at [189, 435] on label "No" at bounding box center [176, 442] width 25 height 14
click at [173, 435] on input "No" at bounding box center [168, 442] width 8 height 14
radio input "true"
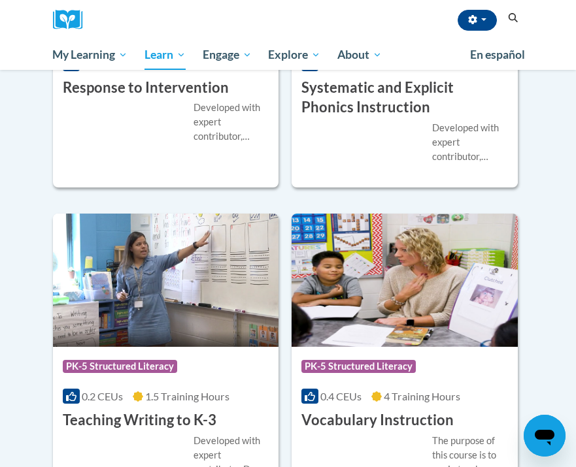
scroll to position [1946, 0]
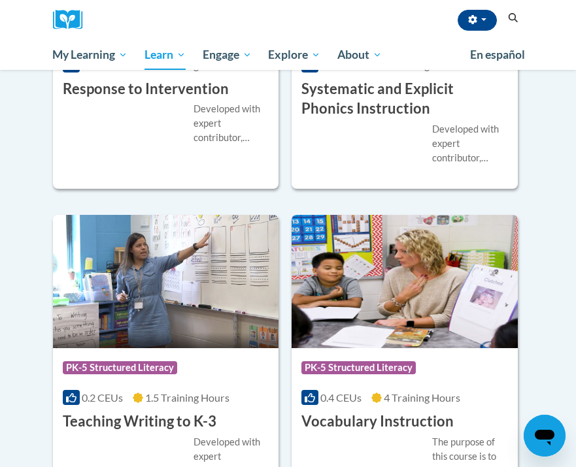
click at [376, 268] on img at bounding box center [405, 281] width 226 height 133
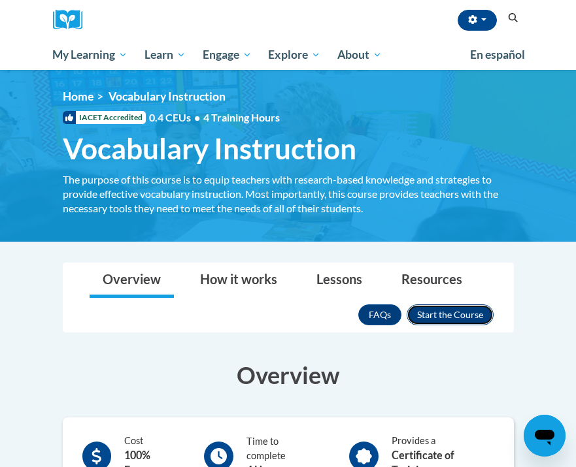
click at [432, 320] on button "Enroll" at bounding box center [450, 315] width 87 height 21
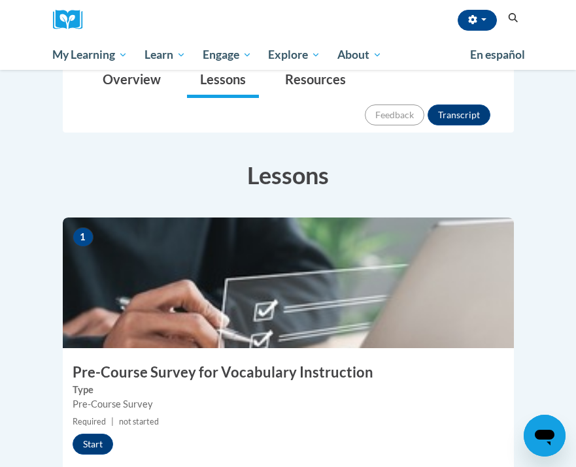
scroll to position [197, 0]
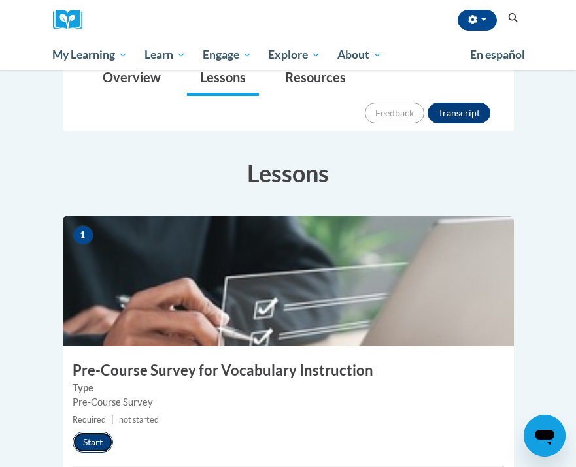
click at [108, 432] on button "Start" at bounding box center [93, 442] width 41 height 21
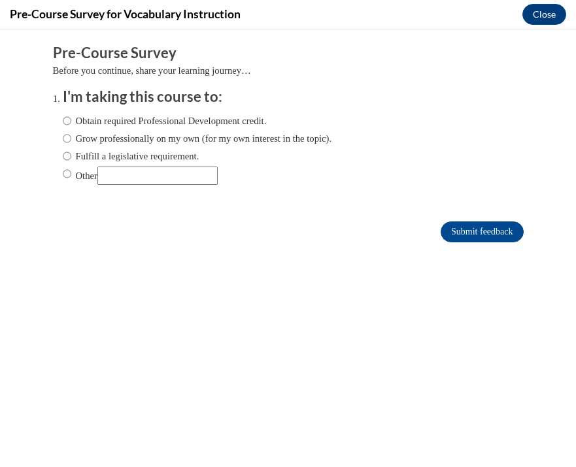
scroll to position [0, 0]
click at [116, 123] on label "Obtain required Professional Development credit." at bounding box center [165, 121] width 204 height 14
click at [71, 123] on input "Obtain required Professional Development credit." at bounding box center [67, 121] width 8 height 14
radio input "true"
click at [505, 225] on input "Submit feedback" at bounding box center [482, 232] width 82 height 21
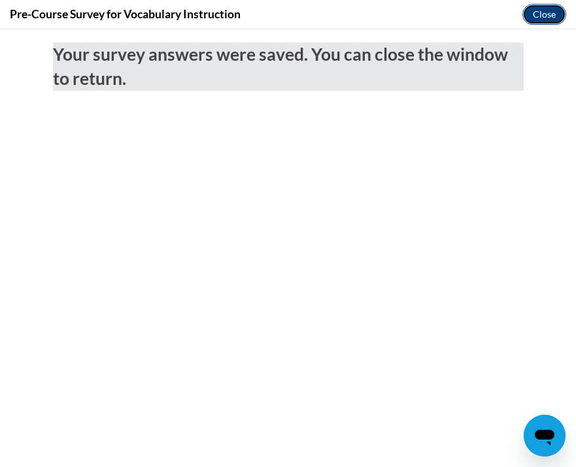
click at [550, 18] on button "Close" at bounding box center [544, 14] width 44 height 21
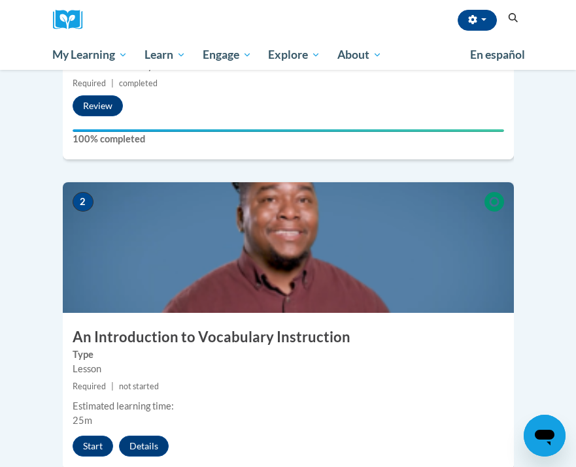
scroll to position [573, 0]
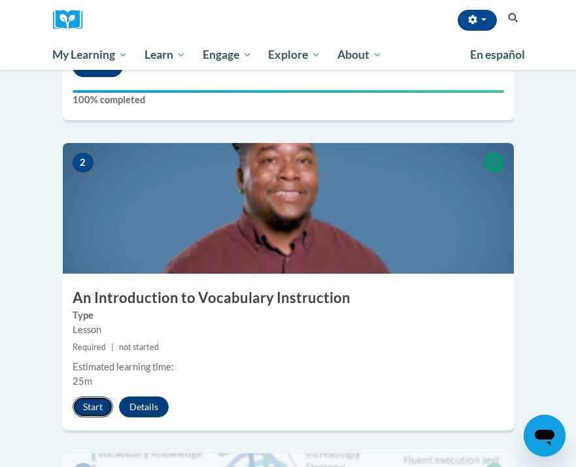
click at [99, 397] on button "Start" at bounding box center [93, 407] width 41 height 21
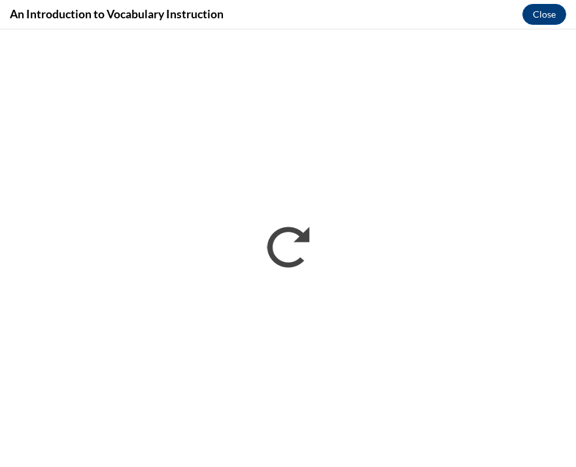
scroll to position [0, 0]
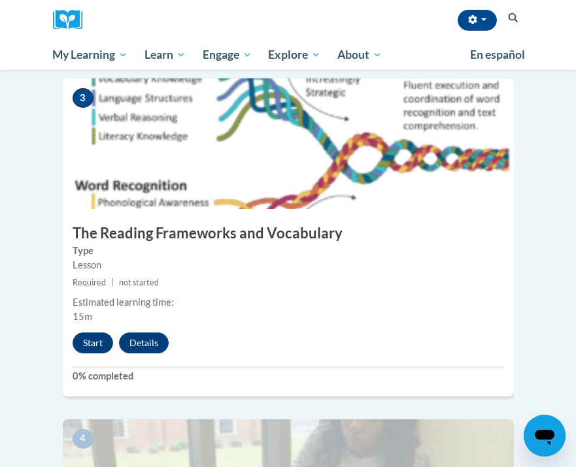
scroll to position [1009, 0]
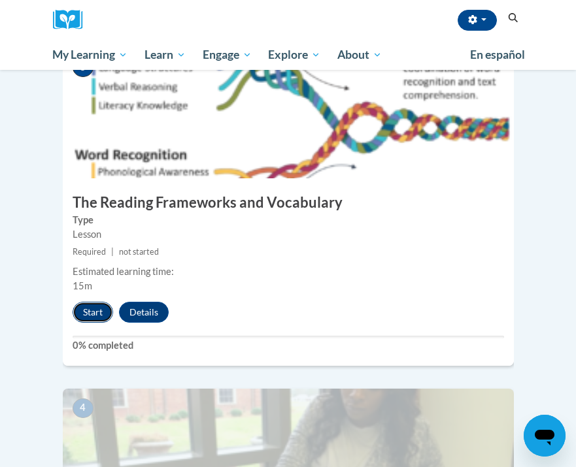
click at [88, 302] on button "Start" at bounding box center [93, 312] width 41 height 21
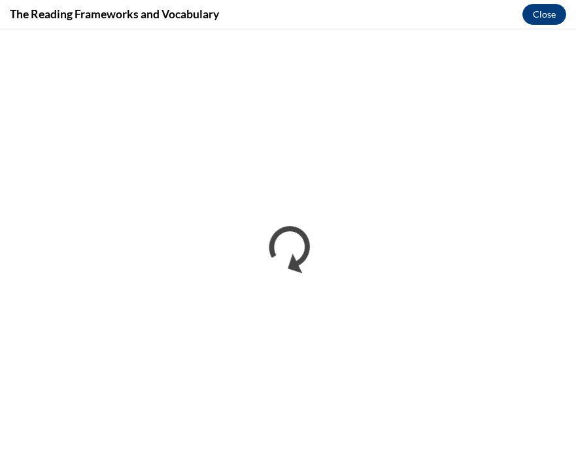
scroll to position [0, 0]
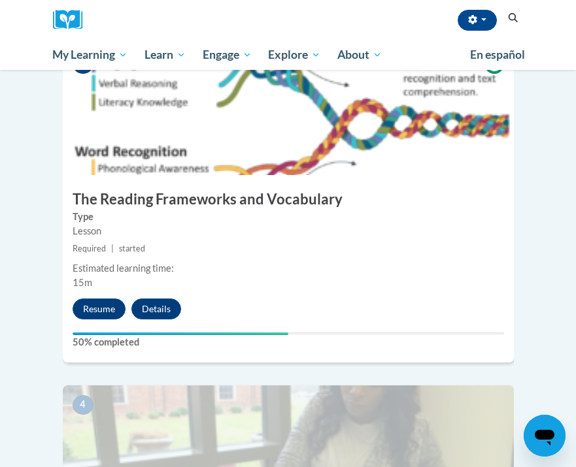
scroll to position [1007, 0]
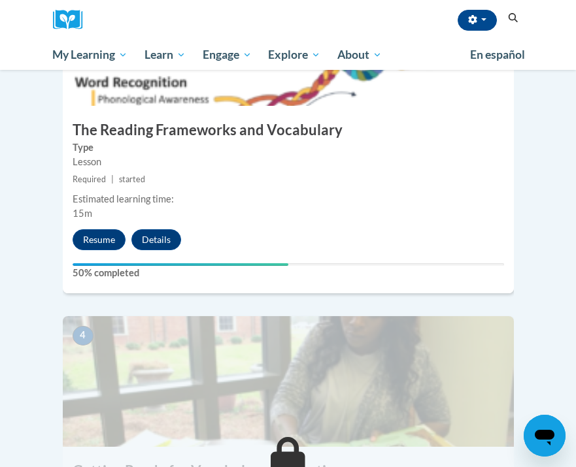
scroll to position [1069, 0]
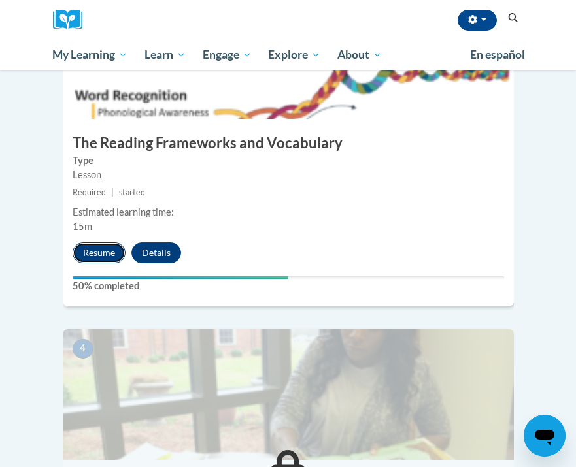
click at [116, 242] on button "Resume" at bounding box center [99, 252] width 53 height 21
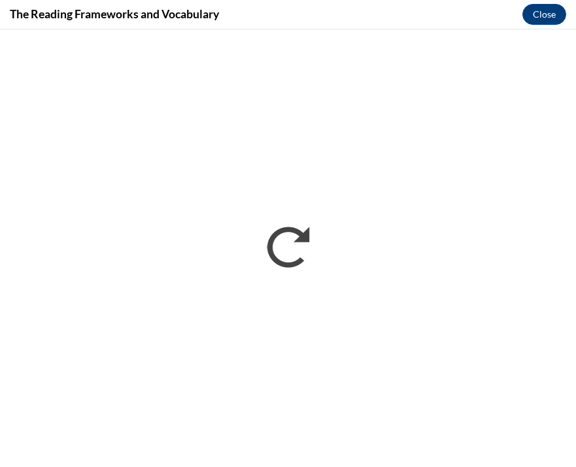
scroll to position [0, 0]
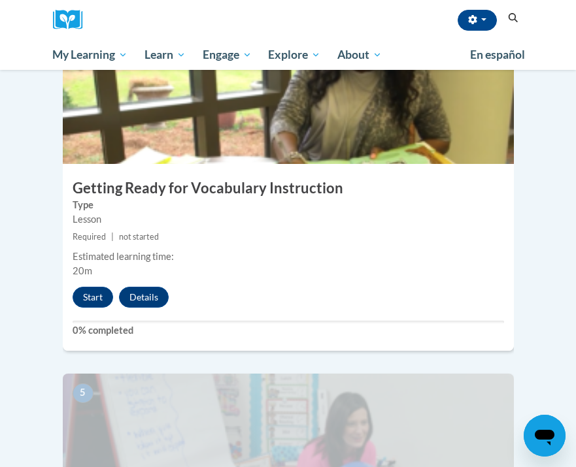
scroll to position [1378, 0]
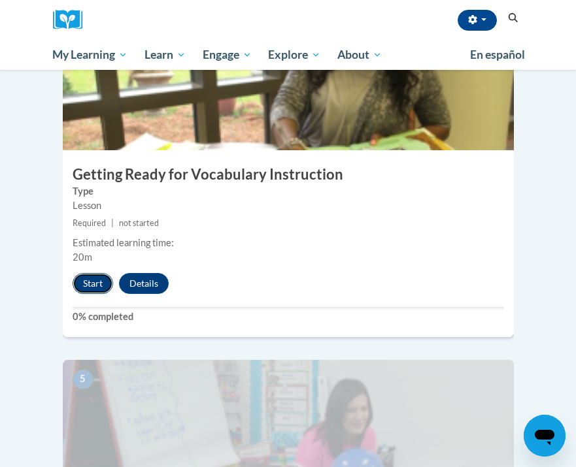
click at [92, 273] on button "Start" at bounding box center [93, 283] width 41 height 21
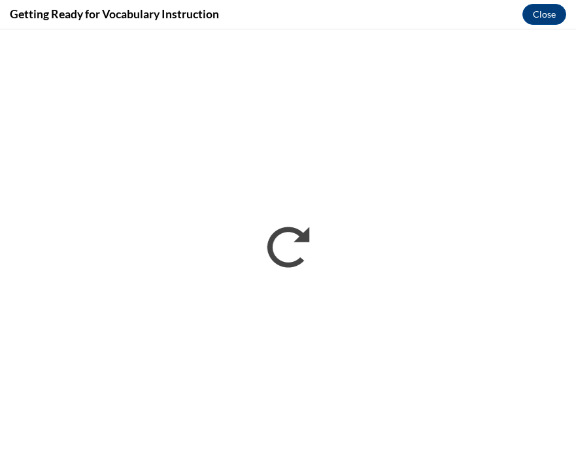
scroll to position [0, 0]
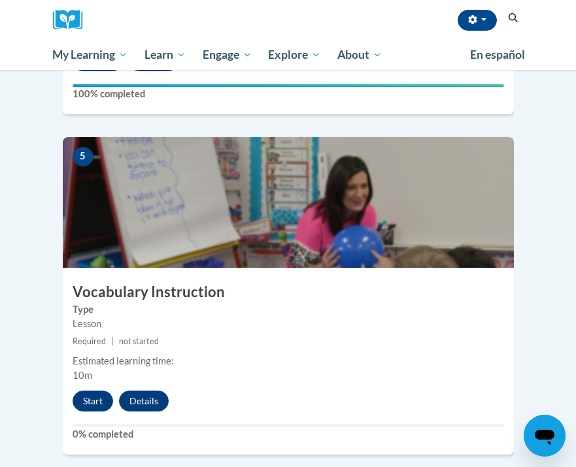
scroll to position [1606, 0]
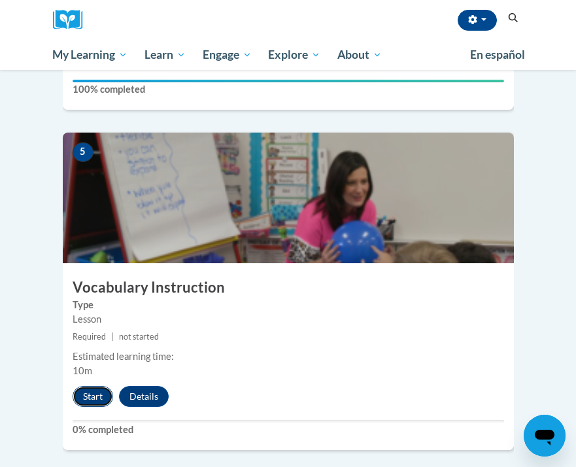
click at [99, 386] on button "Start" at bounding box center [93, 396] width 41 height 21
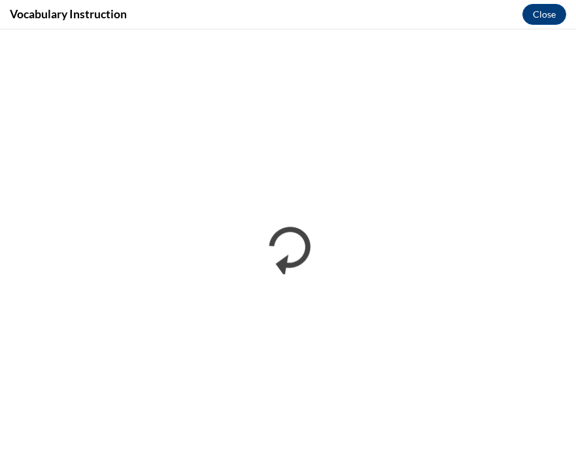
scroll to position [0, 0]
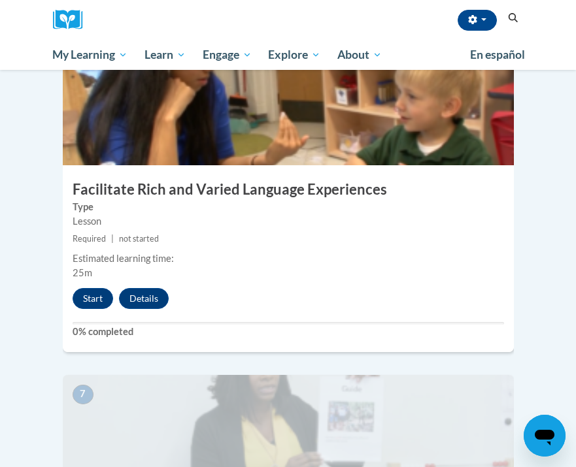
scroll to position [2047, 0]
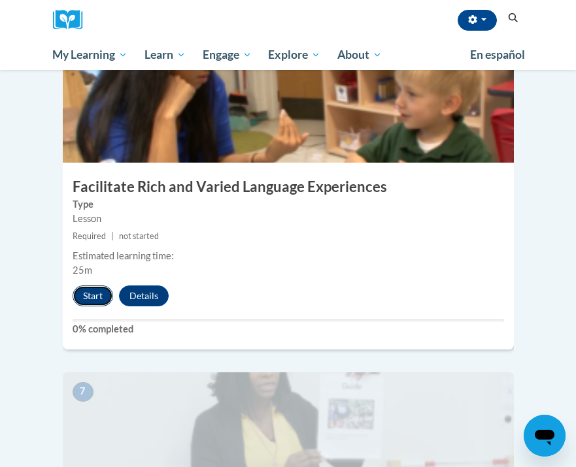
click at [92, 286] on button "Start" at bounding box center [93, 296] width 41 height 21
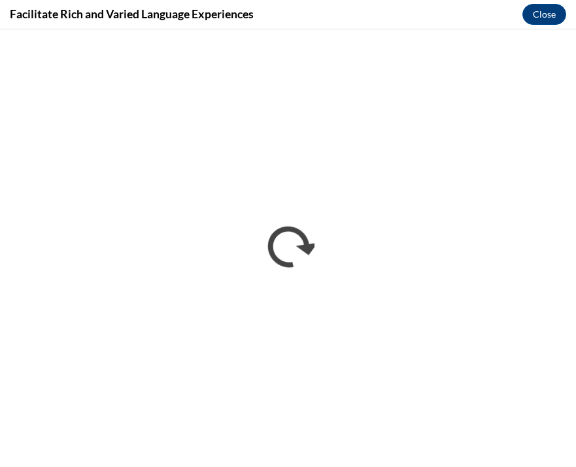
scroll to position [0, 0]
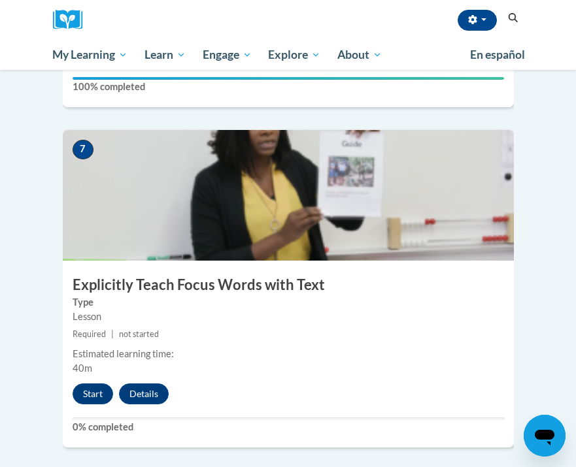
scroll to position [2308, 0]
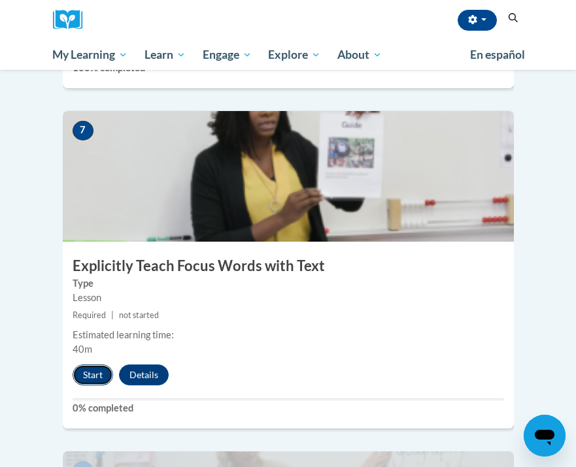
click at [102, 365] on button "Start" at bounding box center [93, 375] width 41 height 21
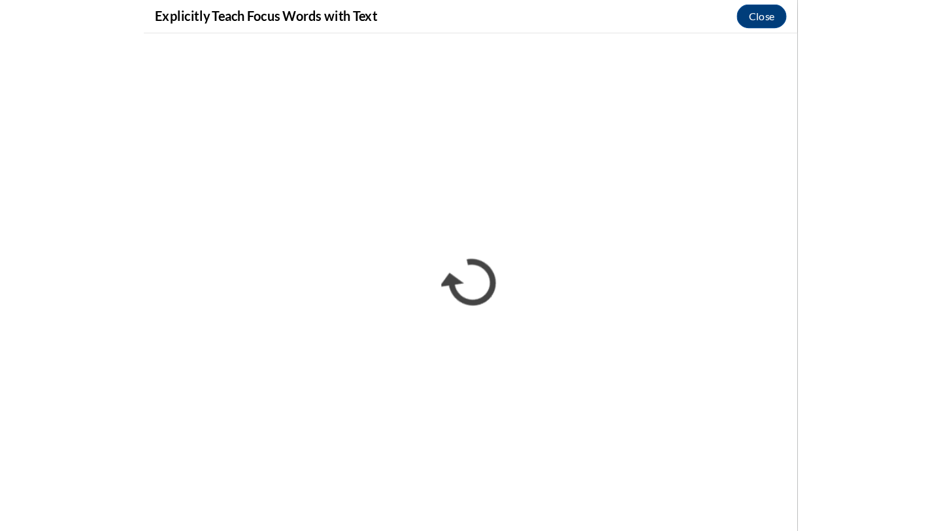
scroll to position [1448, 0]
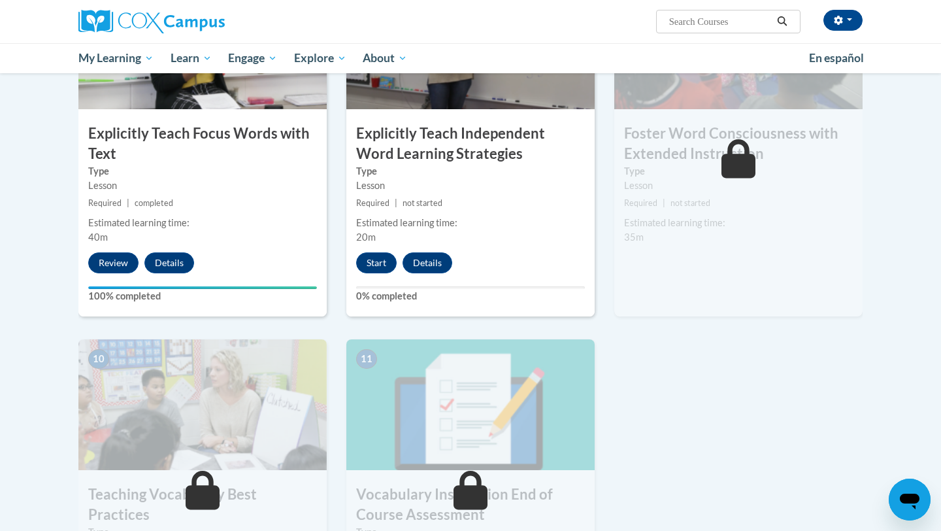
scroll to position [1093, 0]
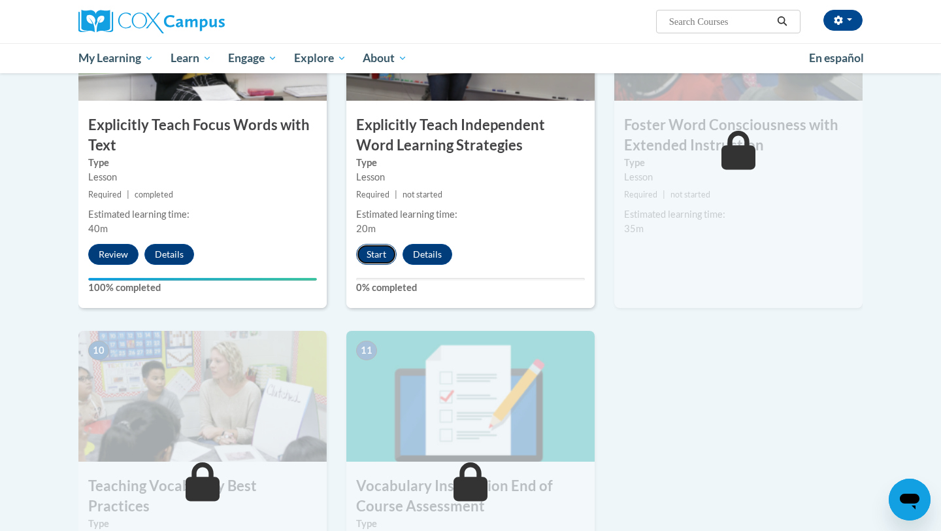
click at [373, 256] on button "Start" at bounding box center [376, 254] width 41 height 21
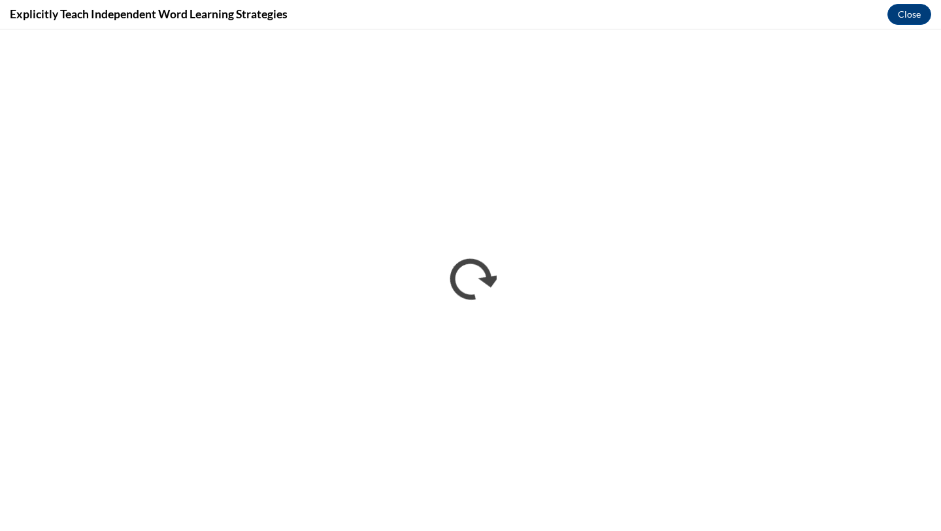
scroll to position [0, 0]
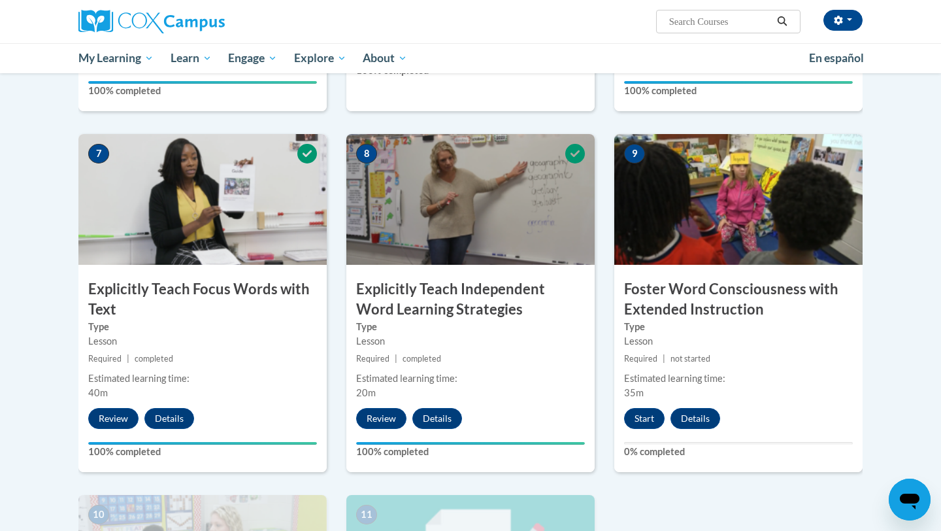
scroll to position [929, 0]
